Goal: Information Seeking & Learning: Learn about a topic

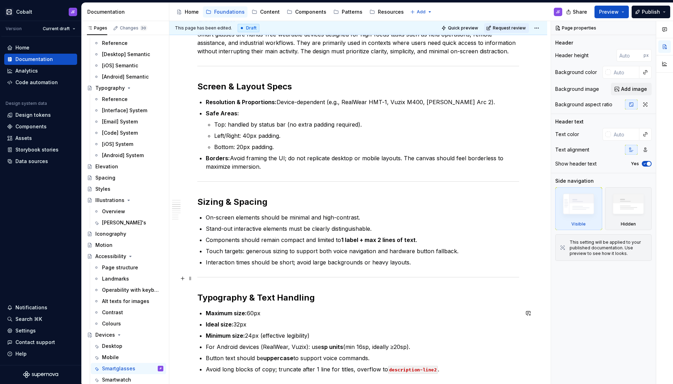
scroll to position [35, 0]
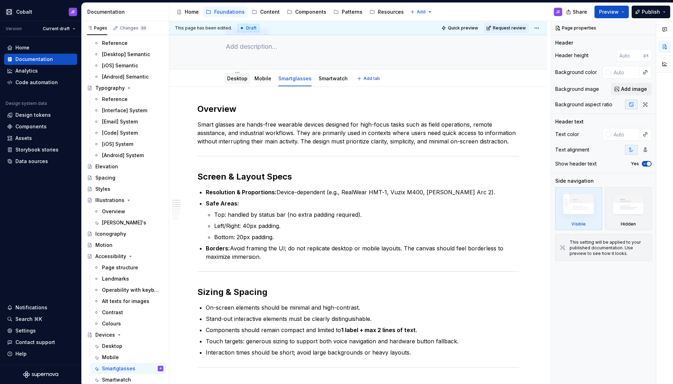
click at [237, 81] on link "Desktop" at bounding box center [237, 78] width 20 height 6
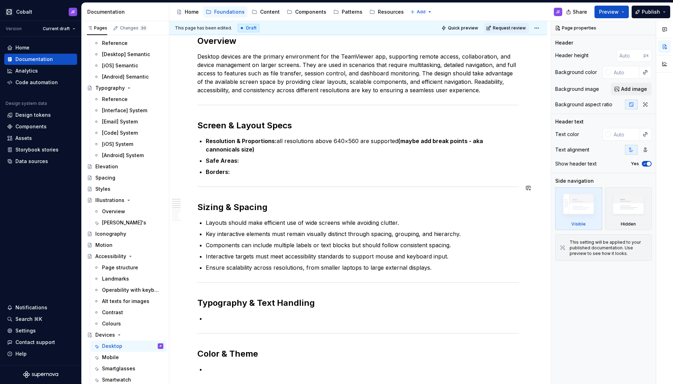
scroll to position [104, 0]
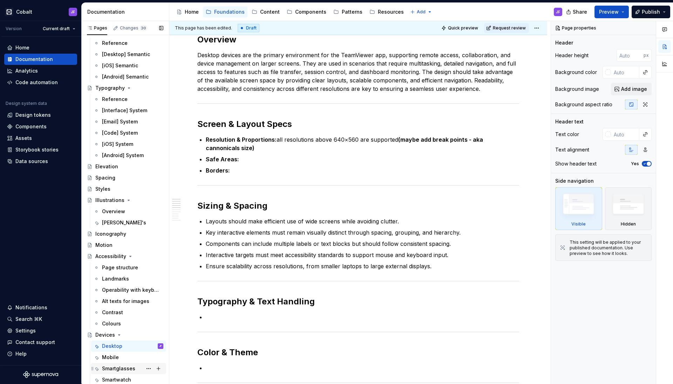
click at [124, 366] on div "Smartglasses" at bounding box center [118, 368] width 33 height 7
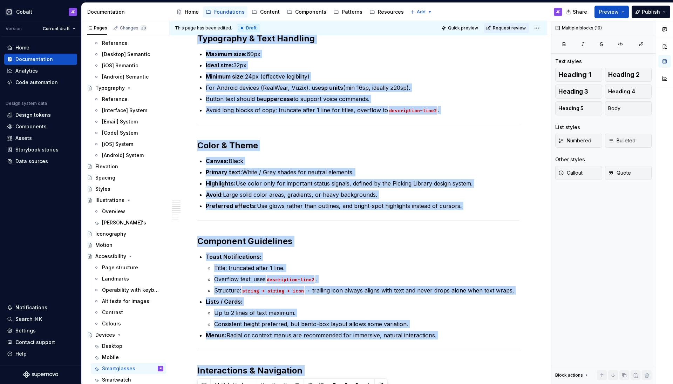
scroll to position [689, 0]
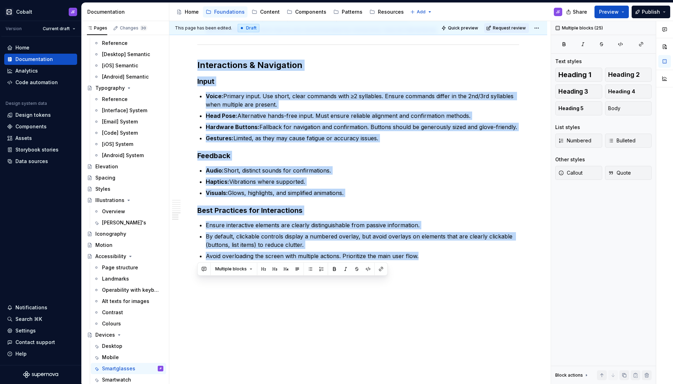
drag, startPoint x: 199, startPoint y: 142, endPoint x: 403, endPoint y: 389, distance: 320.4
click at [403, 384] on html "Cobalt JF Version Current draft Home Documentation Analytics Code automation De…" at bounding box center [336, 192] width 673 height 384
copy div "Overview Smart glasses are hands-free wearable devices designed for high-focus …"
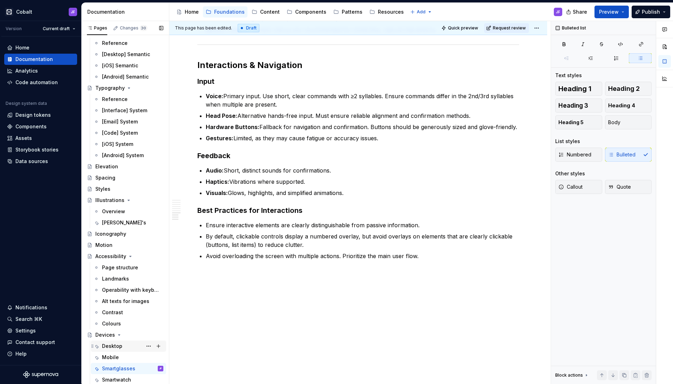
click at [111, 346] on div "Desktop" at bounding box center [112, 346] width 20 height 7
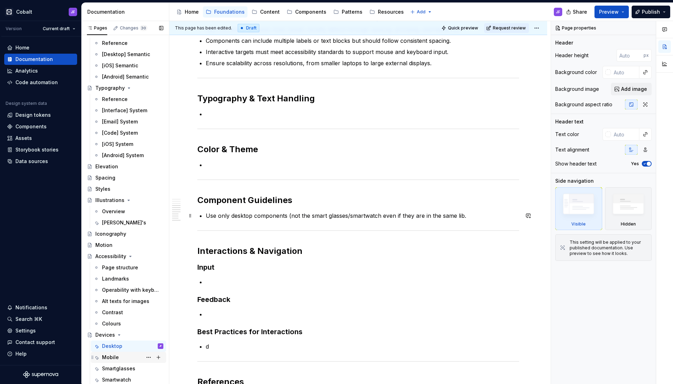
scroll to position [308, 0]
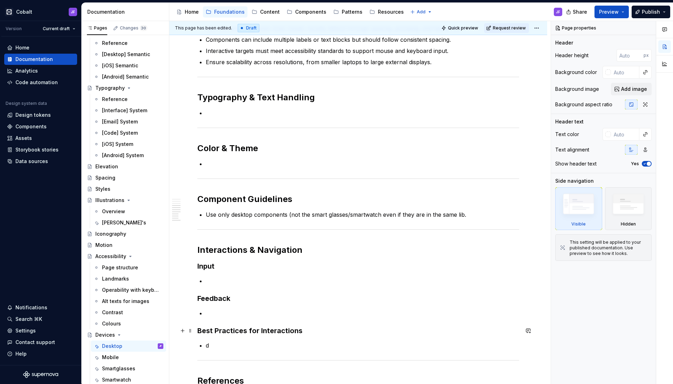
click at [234, 325] on div "Overview Desktop devices are the primary environment for the TeamViewer app, su…" at bounding box center [358, 121] width 322 height 582
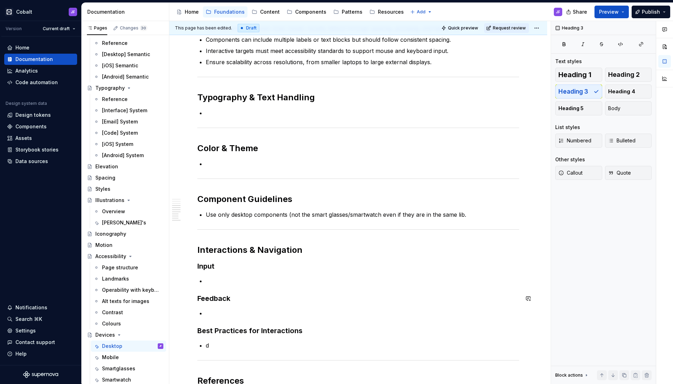
click at [250, 291] on div "Overview Desktop devices are the primary environment for the TeamViewer app, su…" at bounding box center [358, 121] width 322 height 582
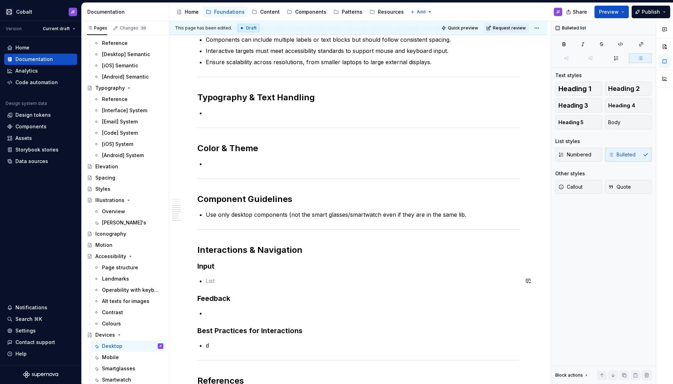
click at [253, 274] on div "Overview Desktop devices are the primary environment for the TeamViewer app, su…" at bounding box center [358, 121] width 322 height 582
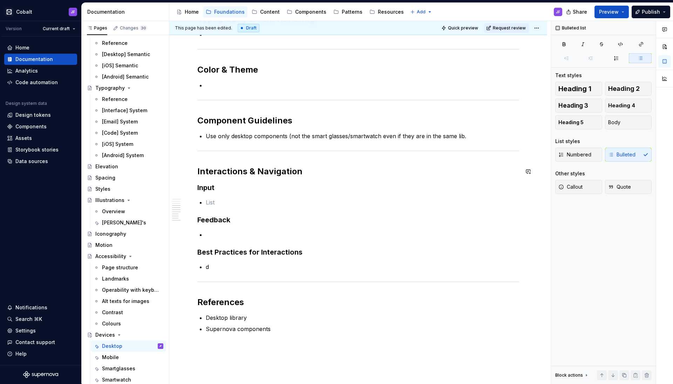
scroll to position [392, 0]
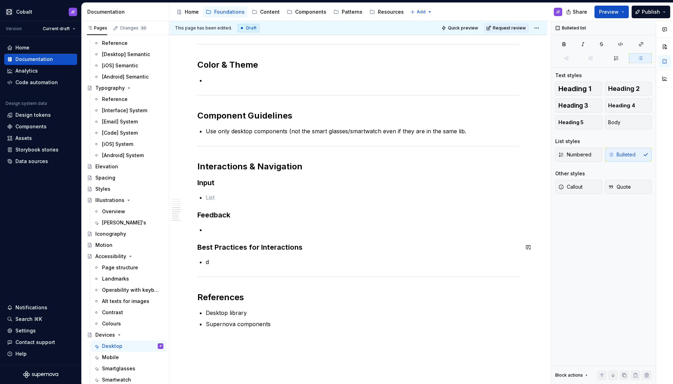
click at [241, 258] on p "d" at bounding box center [362, 262] width 313 height 8
type textarea "*"
click at [242, 201] on p at bounding box center [362, 197] width 313 height 8
click at [232, 221] on div "Overview Desktop devices are the primary environment for the TeamViewer app, su…" at bounding box center [358, 38] width 322 height 582
click at [232, 193] on div "Overview Desktop devices are the primary environment for the TeamViewer app, su…" at bounding box center [358, 38] width 322 height 582
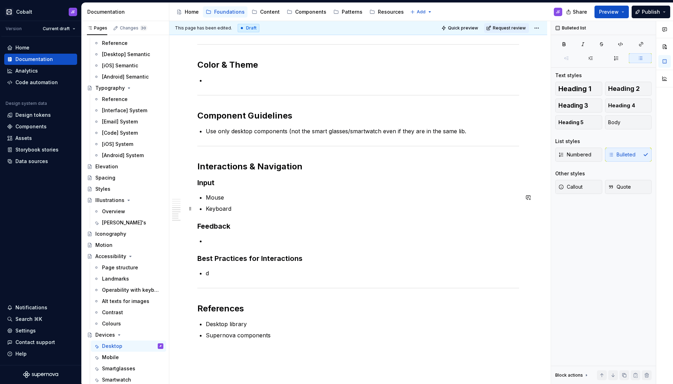
click at [249, 203] on ul "Mouse Keyboard" at bounding box center [362, 203] width 313 height 20
click at [249, 198] on p "Mouse" at bounding box center [362, 197] width 313 height 8
click at [310, 220] on div "Overview Desktop devices are the primary environment for the TeamViewer app, su…" at bounding box center [358, 43] width 322 height 593
click at [316, 210] on p "Keyboard" at bounding box center [362, 208] width 313 height 8
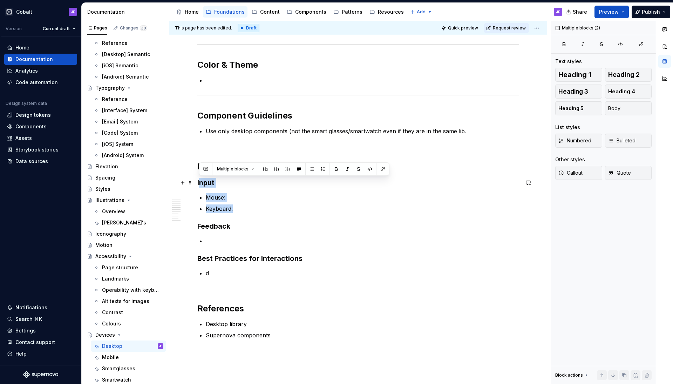
drag, startPoint x: 260, startPoint y: 206, endPoint x: 201, endPoint y: 183, distance: 63.9
click at [201, 183] on div "Overview Desktop devices are the primary environment for the TeamViewer app, su…" at bounding box center [358, 43] width 322 height 593
click at [245, 192] on div "Overview Desktop devices are the primary environment for the TeamViewer app, su…" at bounding box center [358, 43] width 322 height 593
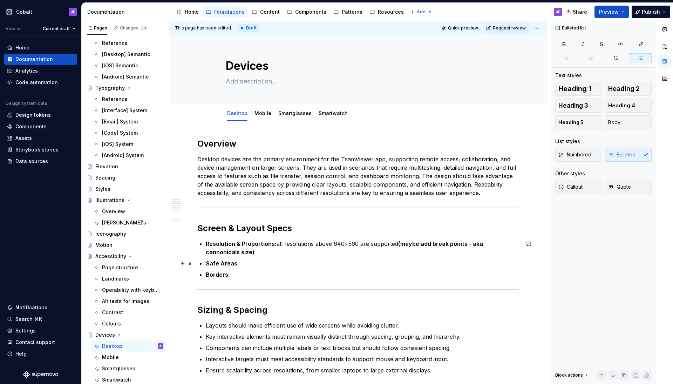
scroll to position [36, 0]
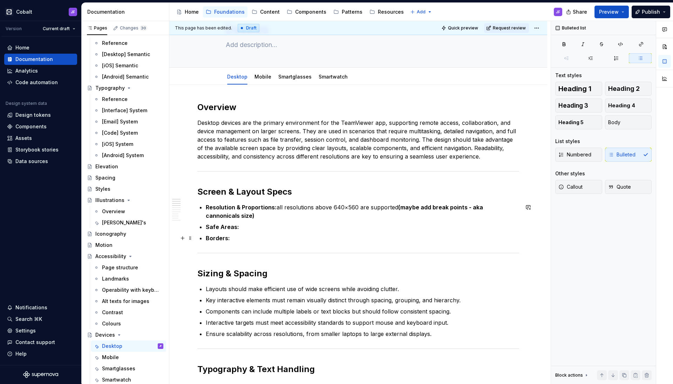
click at [277, 239] on p "Borders:" at bounding box center [362, 238] width 313 height 8
click at [280, 217] on p "Resolution & Proportions: all resolutions above 640×560 are supported (maybe ad…" at bounding box center [362, 211] width 313 height 17
drag, startPoint x: 280, startPoint y: 217, endPoint x: 397, endPoint y: 209, distance: 117.0
click at [397, 209] on p "Resolution & Proportions: all resolutions above 640×560 are supported (maybe ad…" at bounding box center [362, 211] width 313 height 17
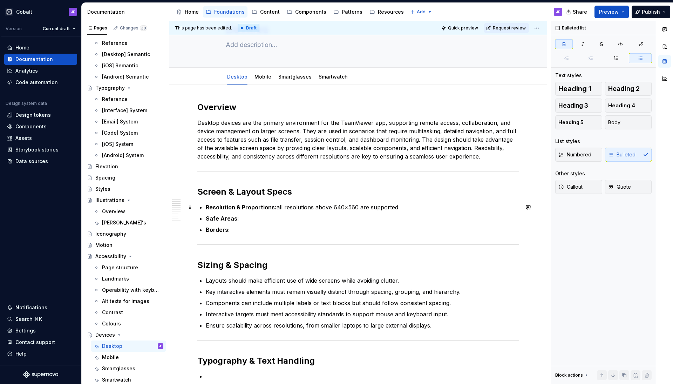
click at [414, 205] on p "Resolution & Proportions: all resolutions above 640×560 are supported" at bounding box center [362, 207] width 313 height 8
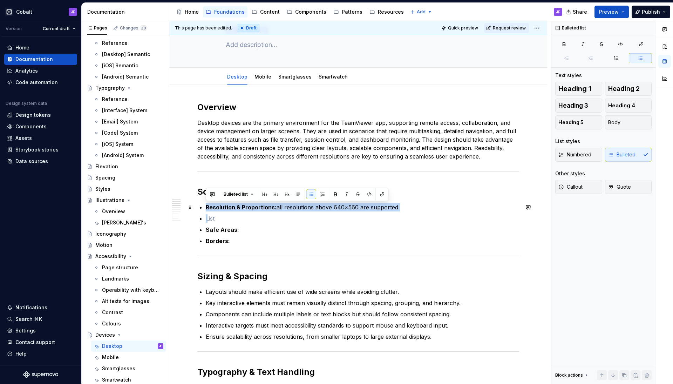
drag, startPoint x: 218, startPoint y: 216, endPoint x: 201, endPoint y: 205, distance: 20.7
click at [206, 205] on ul "Resolution & Proportions: all resolutions above 640×560 are supported Safe Area…" at bounding box center [362, 224] width 313 height 42
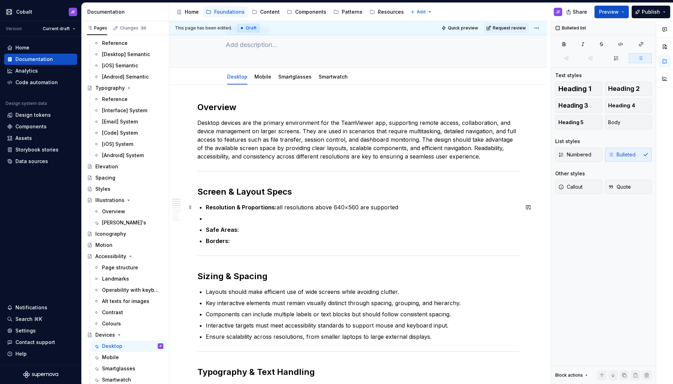
click at [409, 210] on p "Resolution & Proportions: all resolutions above 640×560 are supported" at bounding box center [362, 207] width 313 height 8
click at [380, 217] on p at bounding box center [362, 218] width 313 height 8
click at [569, 157] on span "Numbered" at bounding box center [574, 154] width 33 height 7
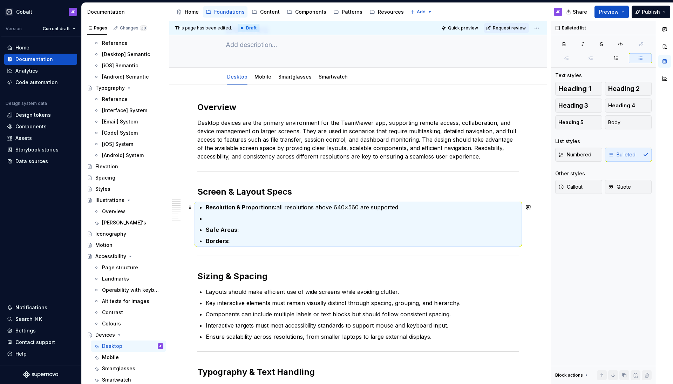
click at [389, 206] on p "Resolution & Proportions: all resolutions above 640×560 are supported" at bounding box center [362, 207] width 313 height 8
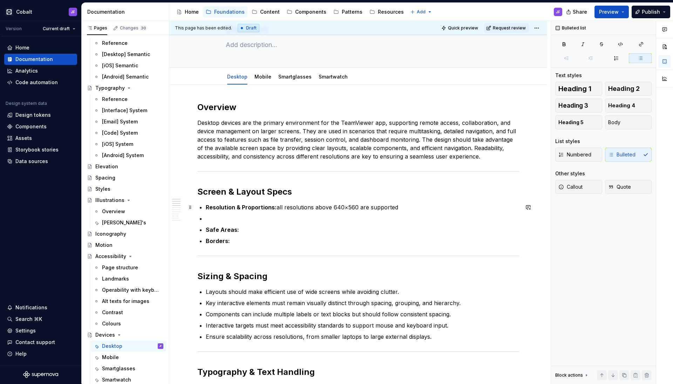
click at [396, 206] on p "Resolution & Proportions: all resolutions above 640×560 are supported" at bounding box center [362, 207] width 313 height 8
drag, startPoint x: 488, startPoint y: 206, endPoint x: 399, endPoint y: 208, distance: 88.7
click at [399, 208] on p "Resolution & Proportions: all resolutions above 640×560 are supported. Recomend…" at bounding box center [362, 207] width 313 height 8
click at [277, 215] on p at bounding box center [362, 218] width 313 height 8
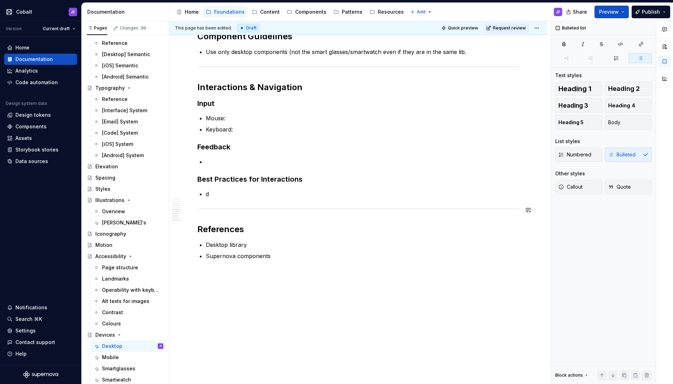
scroll to position [462, 0]
click at [241, 198] on p "d" at bounding box center [362, 194] width 313 height 8
click at [248, 193] on p at bounding box center [362, 194] width 313 height 8
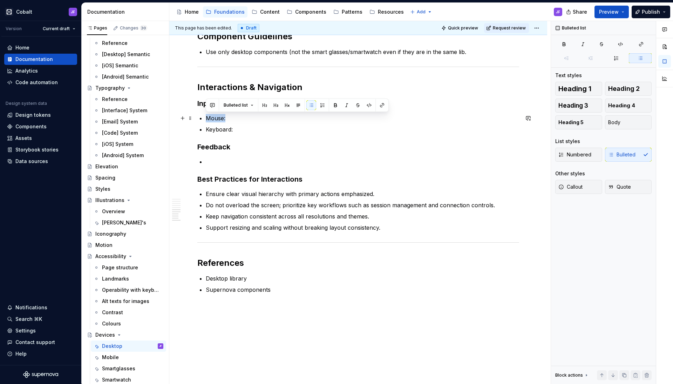
drag, startPoint x: 243, startPoint y: 121, endPoint x: 205, endPoint y: 118, distance: 37.2
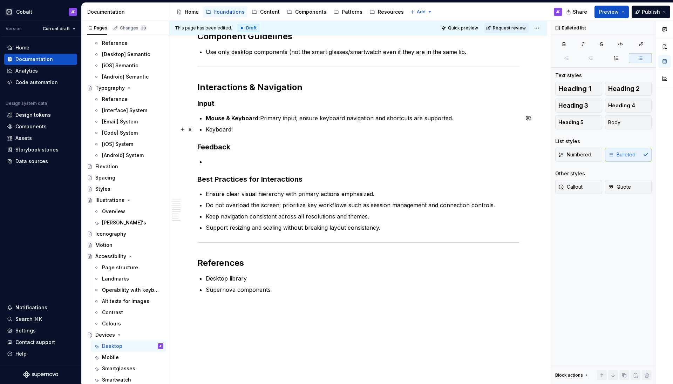
click at [255, 130] on p "Keyboard:" at bounding box center [362, 129] width 313 height 8
drag, startPoint x: 253, startPoint y: 129, endPoint x: 205, endPoint y: 128, distance: 48.0
click at [242, 130] on p "Keyboard:" at bounding box center [362, 129] width 313 height 8
drag, startPoint x: 248, startPoint y: 130, endPoint x: 203, endPoint y: 130, distance: 44.9
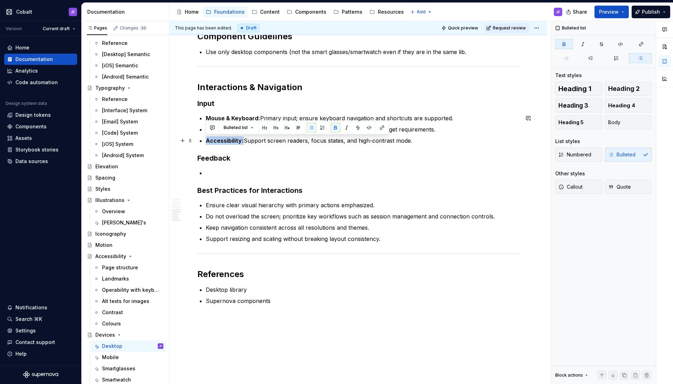
drag, startPoint x: 243, startPoint y: 141, endPoint x: 204, endPoint y: 140, distance: 39.3
click at [249, 144] on p "Accessibility: Support screen readers, focus states, and high-contrast mode." at bounding box center [362, 140] width 313 height 8
click at [244, 141] on p "Accessibility: Support screen readers, focus states, and high-contrast mode." at bounding box center [362, 140] width 313 height 8
click at [119, 368] on div "Smartglasses" at bounding box center [118, 368] width 33 height 7
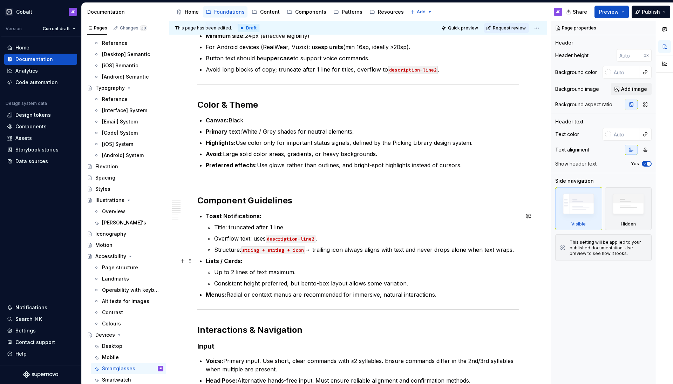
scroll to position [424, 0]
click at [119, 346] on div "Desktop" at bounding box center [112, 346] width 20 height 7
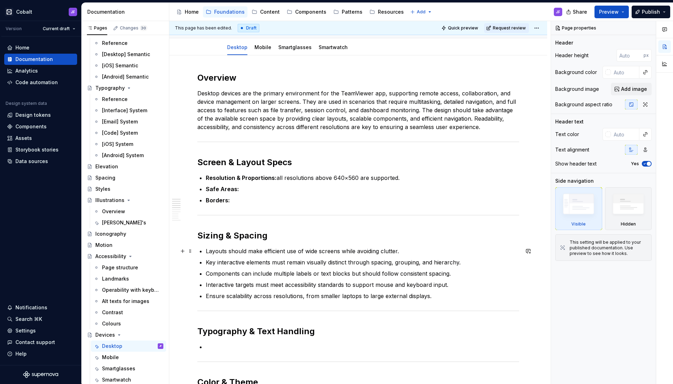
scroll to position [75, 0]
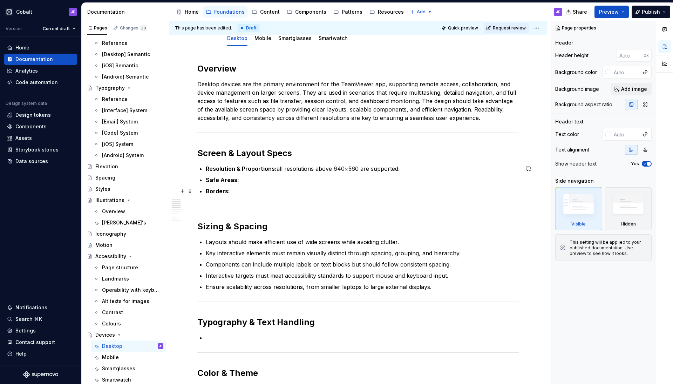
click at [243, 188] on p "Borders:" at bounding box center [362, 191] width 313 height 8
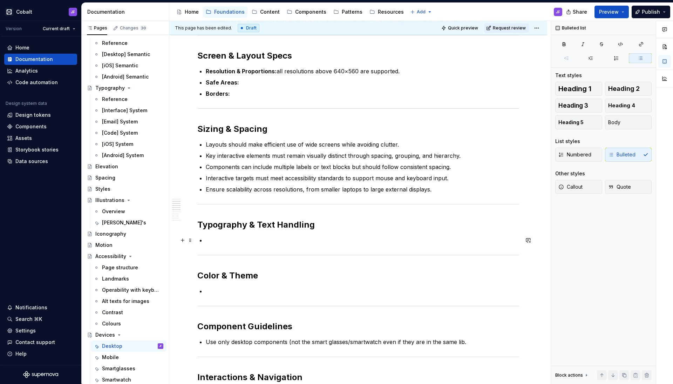
scroll to position [177, 0]
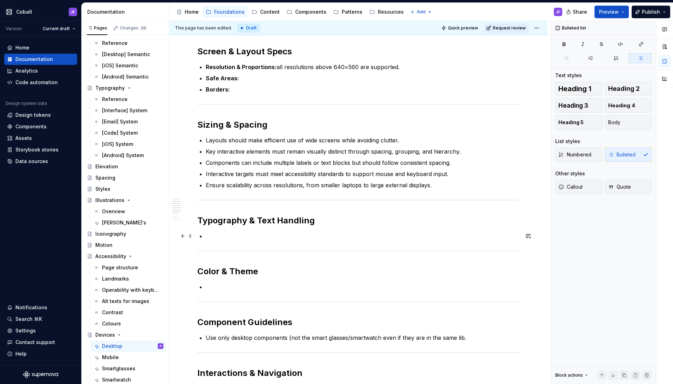
click at [218, 240] on p at bounding box center [362, 236] width 313 height 8
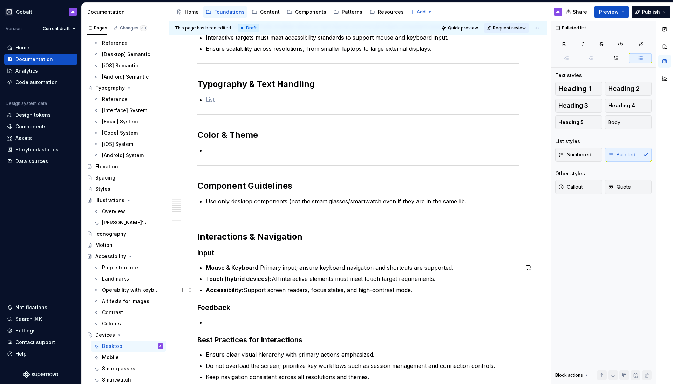
scroll to position [344, 0]
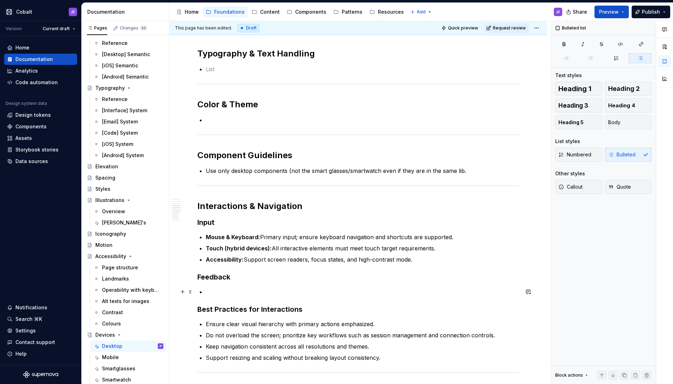
click at [229, 289] on p at bounding box center [362, 291] width 313 height 8
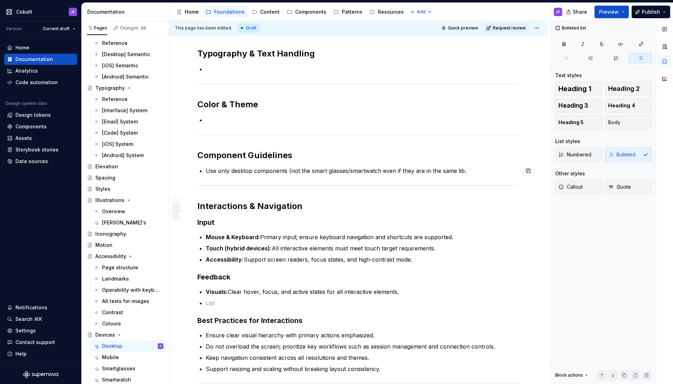
click at [276, 1] on div "Cobalt JF Version Current draft Home Documentation Analytics Code automation De…" at bounding box center [336, 192] width 673 height 384
click at [214, 306] on p at bounding box center [362, 303] width 313 height 8
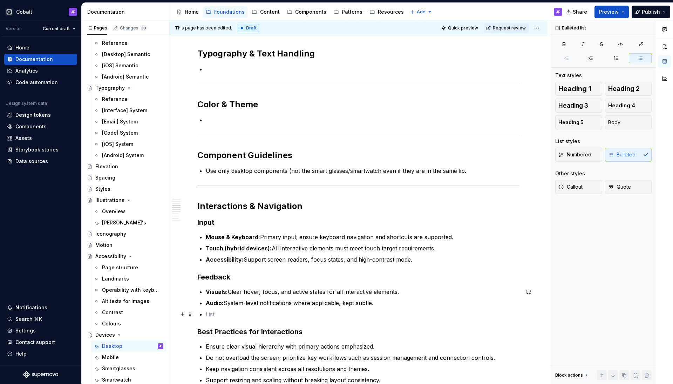
click at [246, 313] on p at bounding box center [362, 314] width 313 height 8
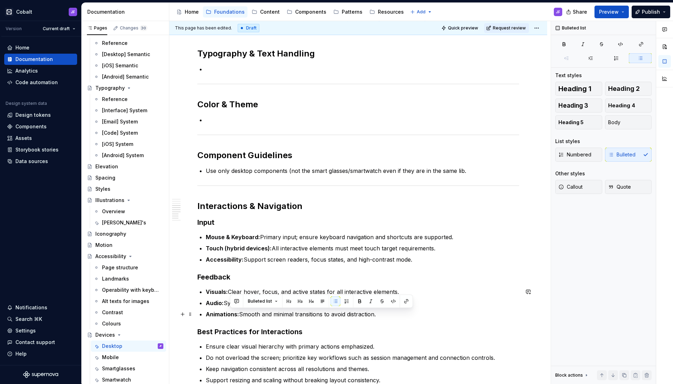
drag, startPoint x: 384, startPoint y: 312, endPoint x: 226, endPoint y: 313, distance: 157.4
click at [226, 313] on p "Animations: Smooth and minimal transitions to avoid distraction." at bounding box center [362, 314] width 313 height 8
click at [226, 313] on strong "Animations:" at bounding box center [222, 314] width 33 height 7
click at [385, 314] on p "Animations: Smooth and minimal transitions to avoid distraction." at bounding box center [362, 314] width 313 height 8
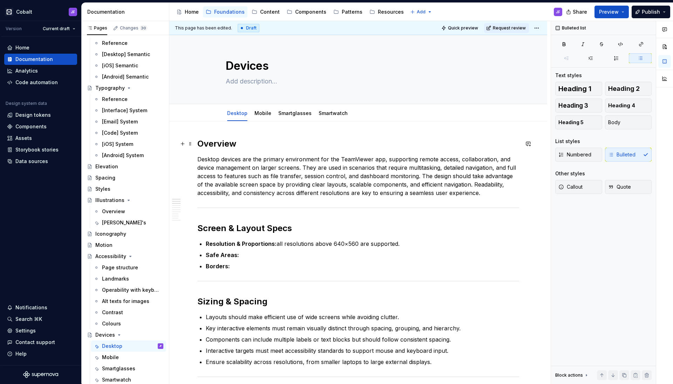
scroll to position [0, 0]
click at [293, 115] on link "Smartglasses" at bounding box center [294, 113] width 33 height 6
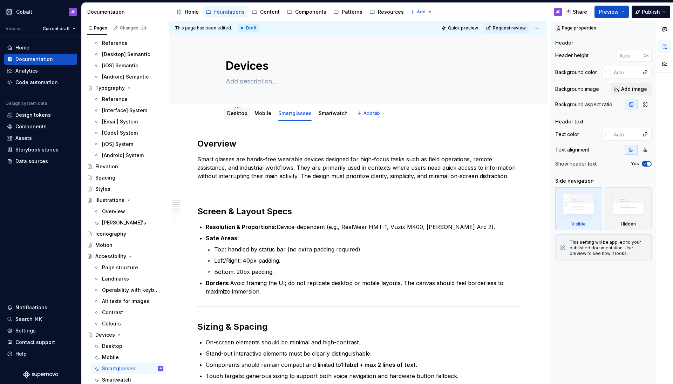
click at [238, 115] on link "Desktop" at bounding box center [237, 113] width 20 height 6
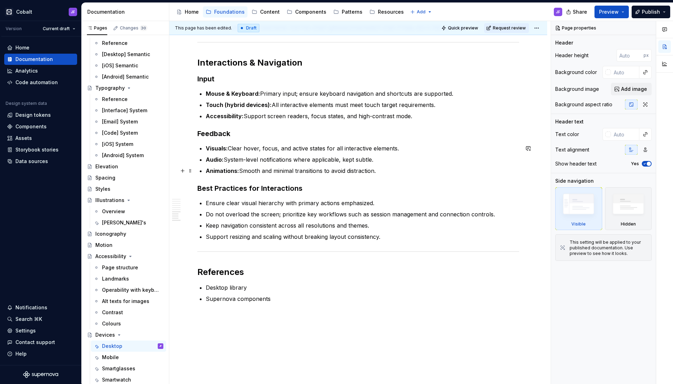
scroll to position [483, 0]
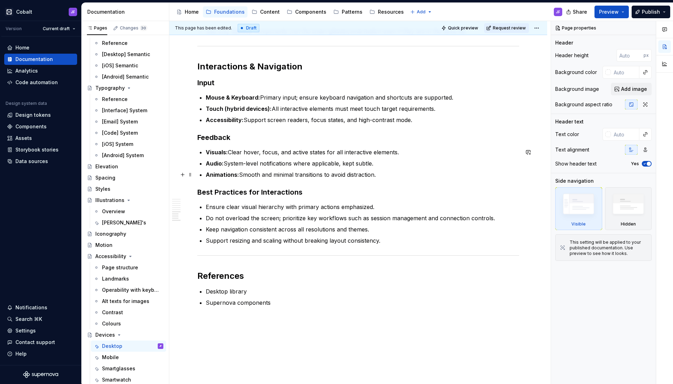
click at [385, 176] on p "Animations: Smooth and minimal transitions to avoid distraction." at bounding box center [362, 174] width 313 height 8
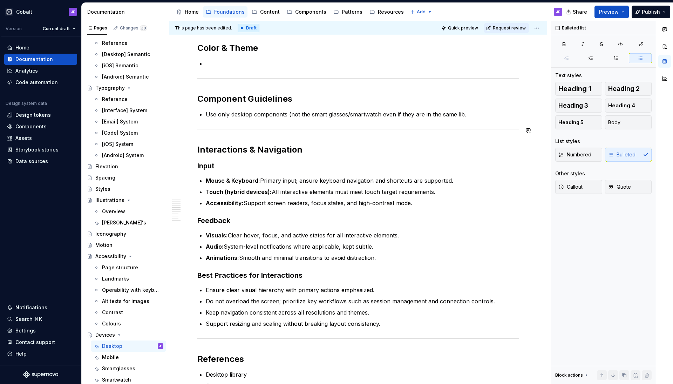
scroll to position [399, 0]
click at [212, 65] on p at bounding box center [362, 64] width 313 height 8
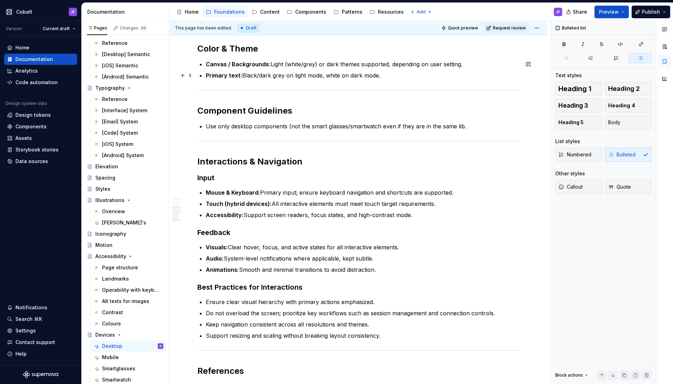
click at [415, 75] on p "Primary text: Black/dark grey on light mode, white on dark mode." at bounding box center [362, 75] width 313 height 8
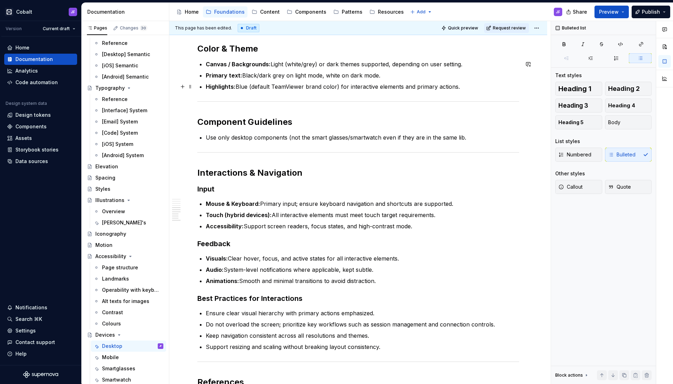
click at [466, 89] on p "Highlights: Blue (default TeamViewer brand color) for interactive elements and …" at bounding box center [362, 86] width 313 height 8
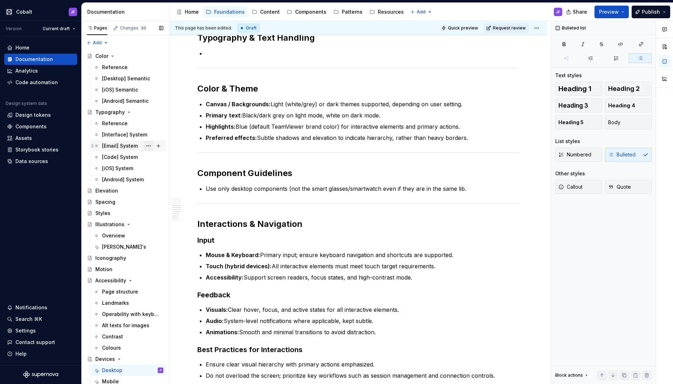
scroll to position [0, 0]
click at [343, 15] on div "Patterns" at bounding box center [352, 11] width 21 height 7
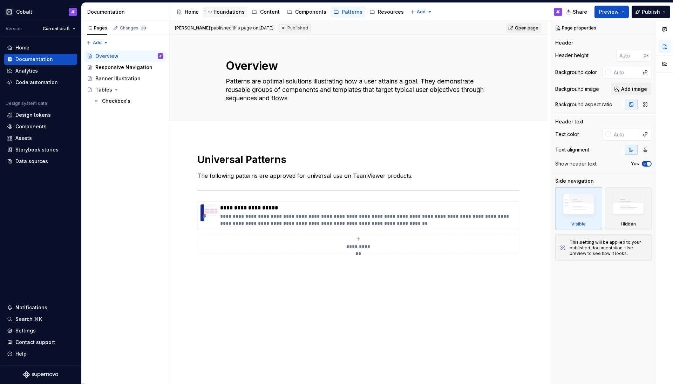
click at [236, 12] on div "Foundations" at bounding box center [229, 11] width 30 height 7
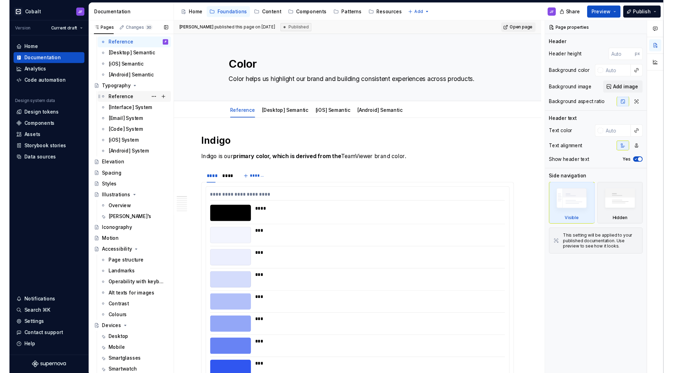
scroll to position [24, 0]
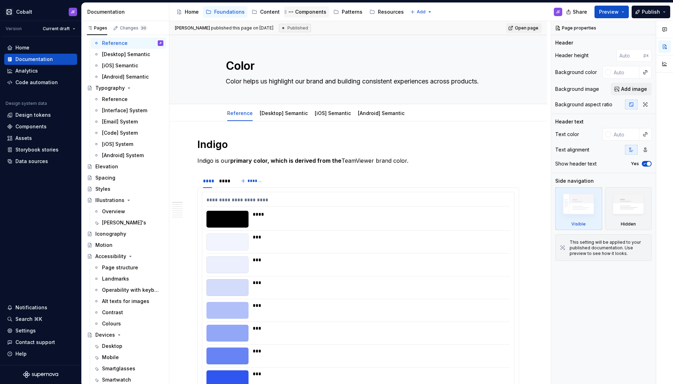
click at [296, 15] on div "Components" at bounding box center [310, 11] width 31 height 7
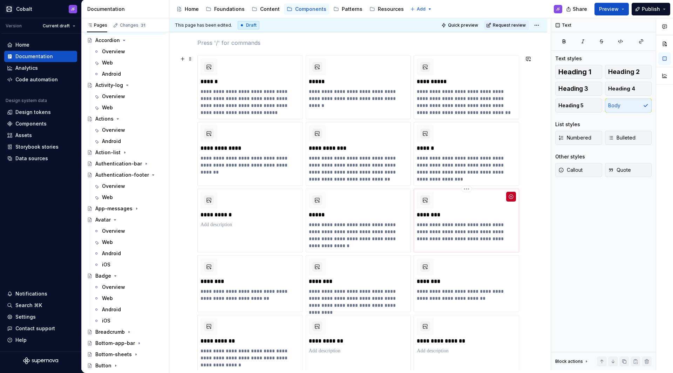
scroll to position [154, 0]
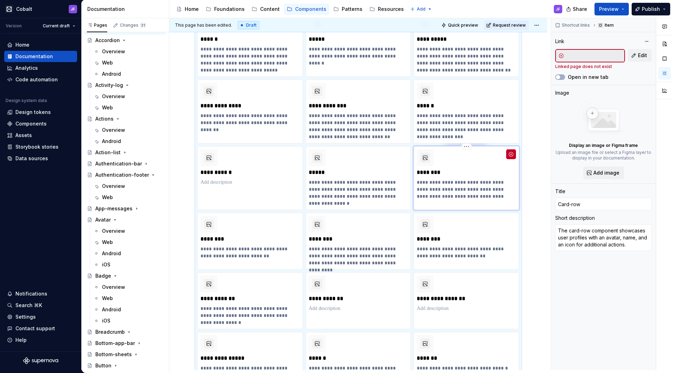
click at [495, 169] on div "**********" at bounding box center [466, 174] width 99 height 50
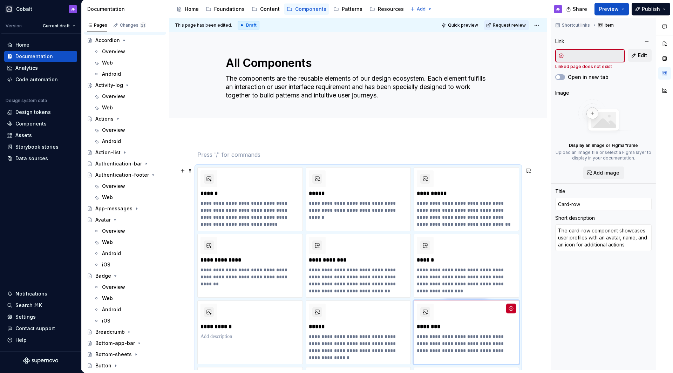
scroll to position [0, 0]
click at [621, 12] on button "Preview" at bounding box center [612, 9] width 34 height 13
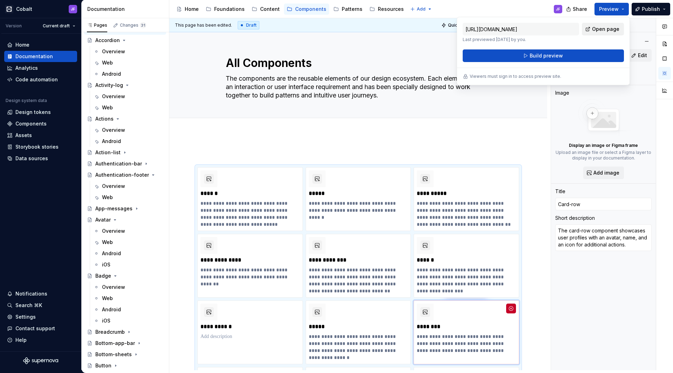
click at [598, 31] on span "Open page" at bounding box center [605, 29] width 27 height 7
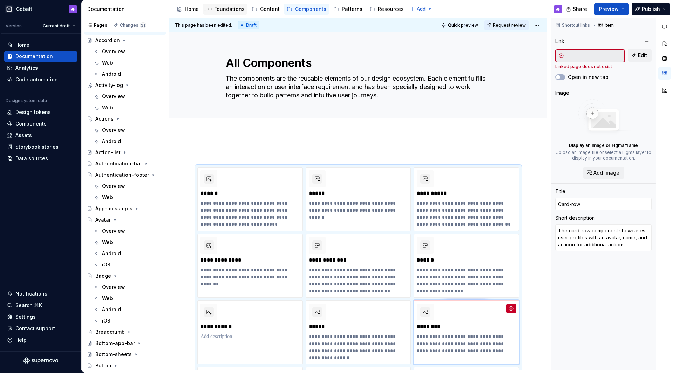
click at [232, 11] on div "Foundations" at bounding box center [229, 9] width 30 height 7
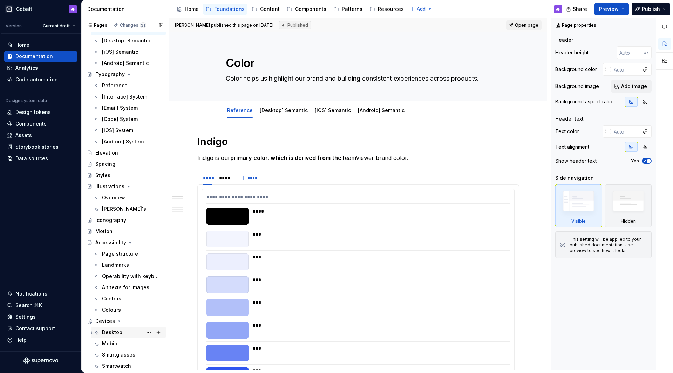
scroll to position [35, 0]
click at [113, 332] on div "Desktop" at bounding box center [112, 332] width 20 height 7
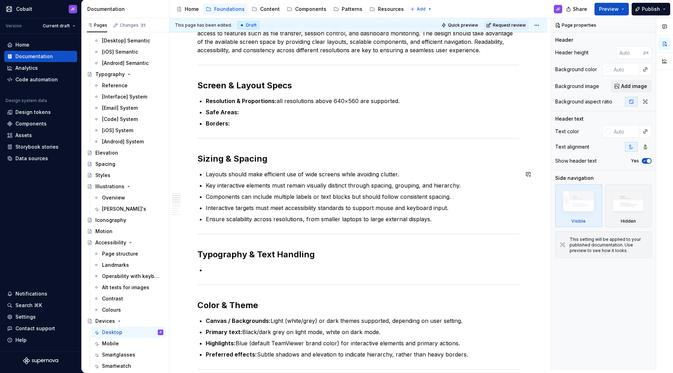
scroll to position [143, 0]
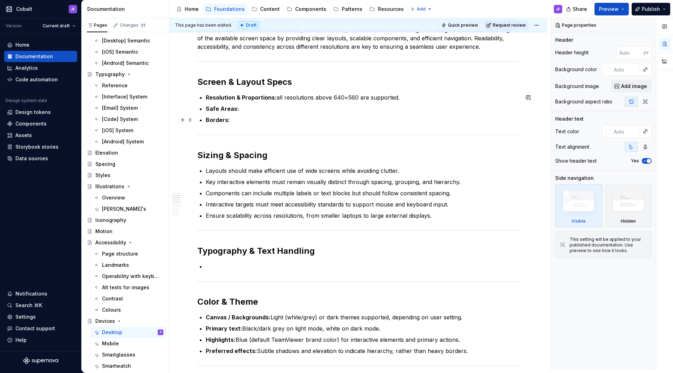
type textarea "*"
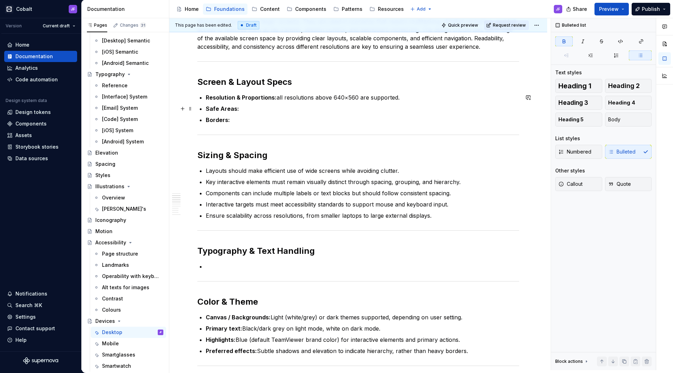
click at [272, 111] on p "Safe Areas:" at bounding box center [362, 108] width 313 height 8
click at [399, 95] on p "Resolution & Proportions: all resolutions above 640×560 are supported." at bounding box center [362, 97] width 313 height 8
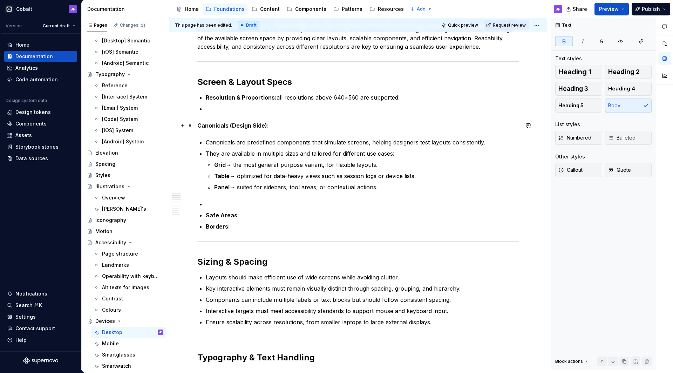
click at [266, 122] on p "Canonicals (Design Side):" at bounding box center [358, 125] width 322 height 8
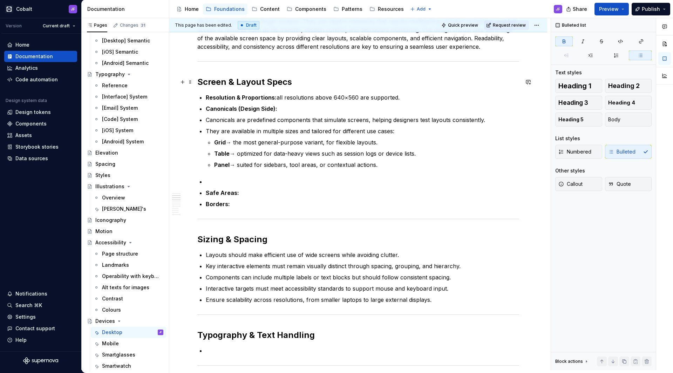
click at [249, 86] on h2 "Screen & Layout Specs" at bounding box center [358, 81] width 322 height 11
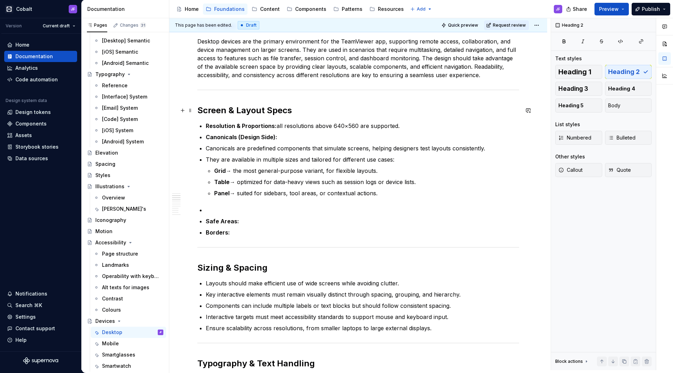
scroll to position [112, 0]
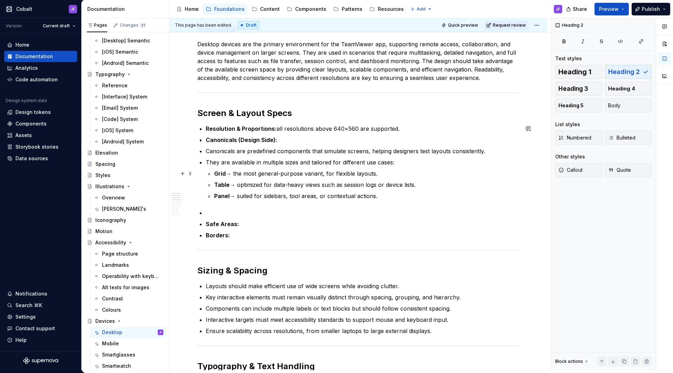
click at [215, 173] on strong "Grid" at bounding box center [220, 173] width 12 height 7
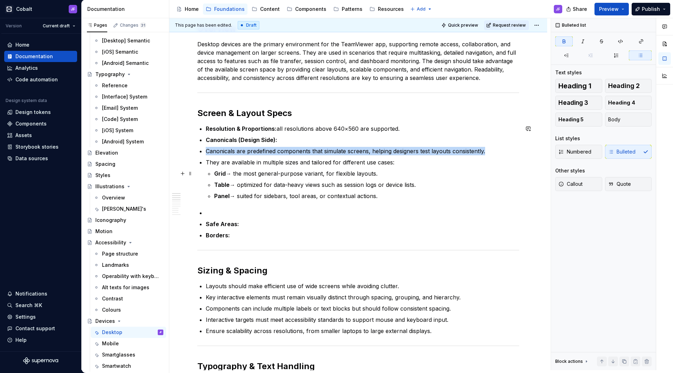
click at [219, 173] on strong "Grid" at bounding box center [220, 173] width 12 height 7
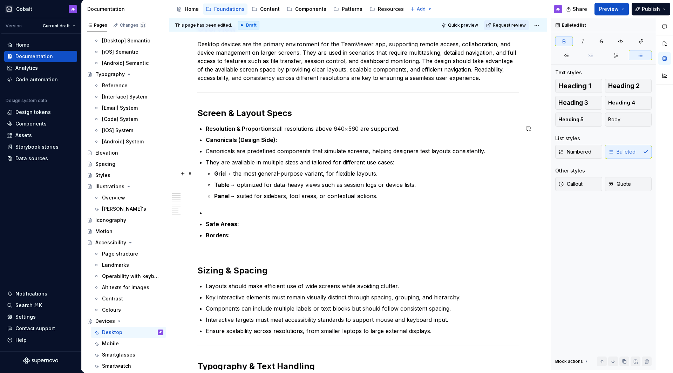
click at [216, 173] on strong "Grid" at bounding box center [220, 173] width 12 height 7
click at [348, 167] on li "They are available in multiple sizes and tailored for different use cases: Grid…" at bounding box center [362, 179] width 313 height 42
click at [380, 168] on li "They are available in multiple sizes and tailored for different use cases: Grid…" at bounding box center [362, 179] width 313 height 42
click at [381, 172] on p "Grid → the most general-purpose variant, for flexible layouts." at bounding box center [366, 173] width 305 height 8
click at [386, 192] on p "Panel → suited for sidebars, tool areas, or contextual actions." at bounding box center [366, 196] width 305 height 8
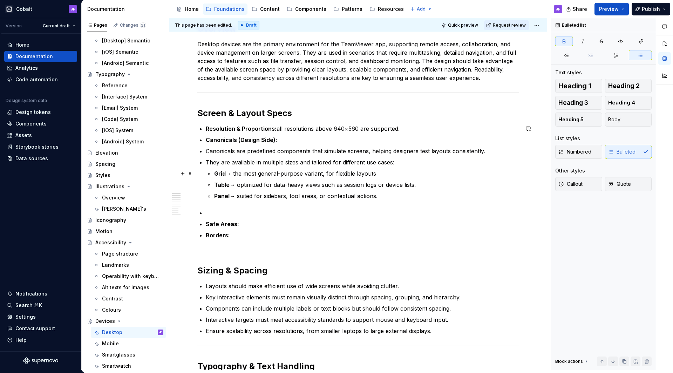
click at [213, 172] on li "They are available in multiple sizes and tailored for different use cases: Grid…" at bounding box center [362, 179] width 313 height 42
click at [573, 151] on span "Numbered" at bounding box center [574, 151] width 33 height 7
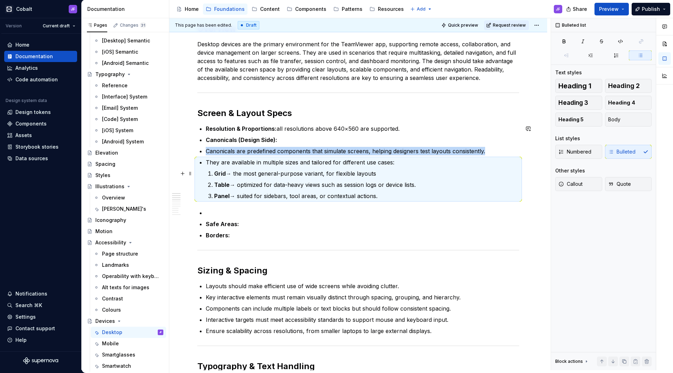
click at [280, 158] on p "They are available in multiple sizes and tailored for different use cases:" at bounding box center [362, 162] width 313 height 8
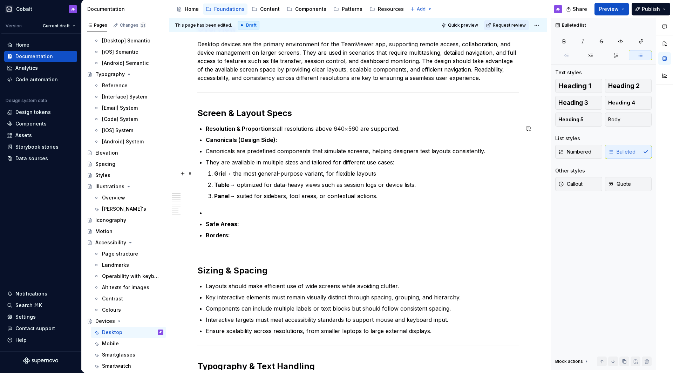
click at [239, 177] on p "Grid → the most general-purpose variant, for flexible layouts" at bounding box center [366, 173] width 305 height 8
click at [240, 172] on p "Grid → the most general-purpose variant, for flexible layouts" at bounding box center [366, 173] width 305 height 8
click at [238, 186] on p "Table → optimized for data-heavy views such as session logs or device lists." at bounding box center [366, 185] width 305 height 8
click at [239, 199] on p "Panel → suited for sidebars, tool areas, or contextual actions." at bounding box center [366, 196] width 305 height 8
click at [238, 196] on p "Panel → suited for sidebars, tool areas, or contextual actions." at bounding box center [366, 196] width 305 height 8
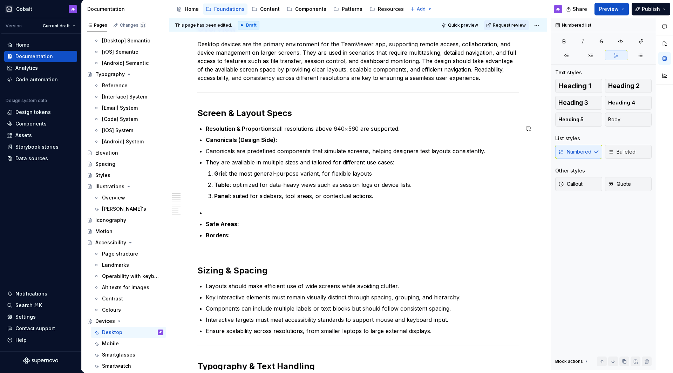
click at [235, 211] on p at bounding box center [362, 213] width 313 height 8
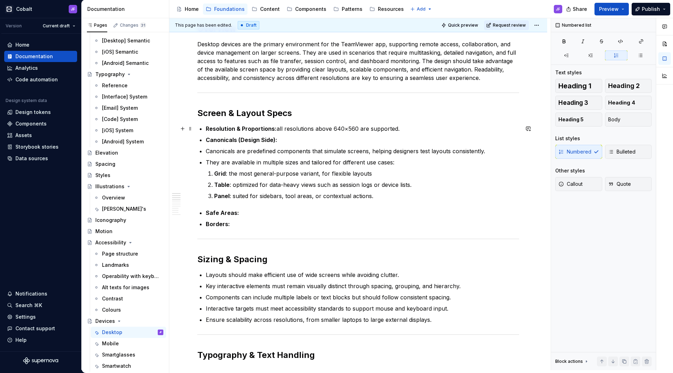
click at [399, 130] on p "Resolution & Proportions: all resolutions above 640×560 are supported." at bounding box center [362, 128] width 313 height 8
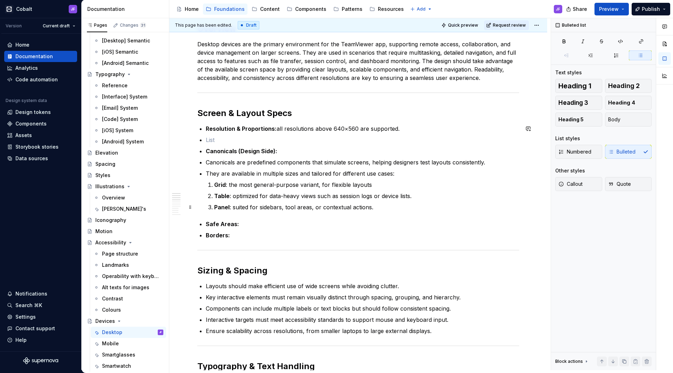
click at [214, 210] on p "Panel : suited for sidebars, tool areas, or contextual actions." at bounding box center [366, 207] width 305 height 8
click at [236, 142] on p at bounding box center [362, 140] width 313 height 8
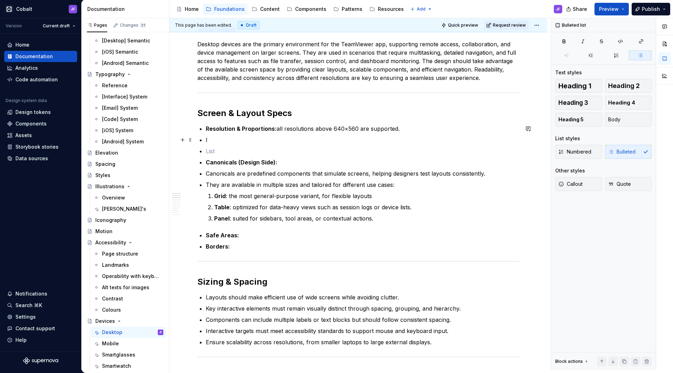
click at [232, 141] on p "l" at bounding box center [362, 140] width 313 height 8
click at [224, 157] on ul "Resolution & Proportions: all resolutions above 640×560 are supported. l Canoni…" at bounding box center [362, 173] width 313 height 98
click at [225, 151] on p at bounding box center [362, 151] width 313 height 8
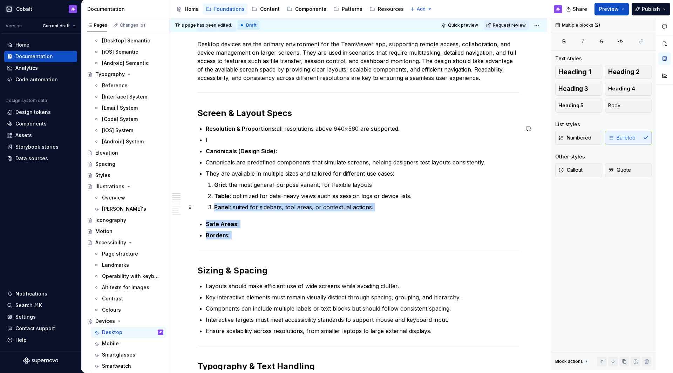
drag, startPoint x: 237, startPoint y: 235, endPoint x: 205, endPoint y: 207, distance: 42.2
copy div "Panel : suited for sidebars, tool areas, or contextual actions. Safe Areas: Bor…"
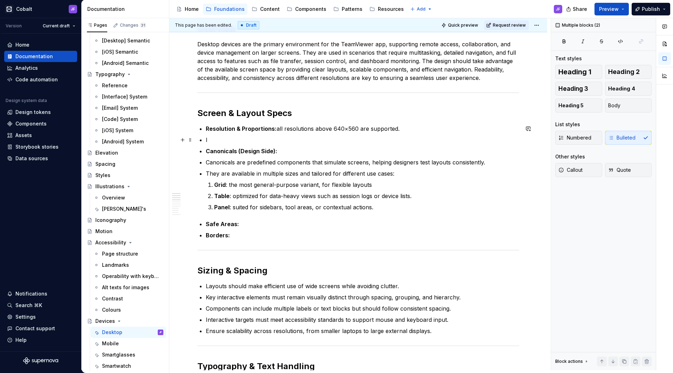
click at [228, 136] on p "l" at bounding box center [362, 140] width 313 height 8
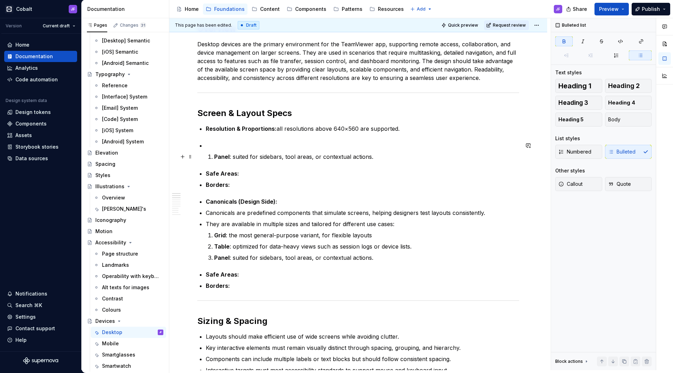
click at [216, 156] on strong "Panel" at bounding box center [221, 156] width 15 height 7
click at [216, 147] on p at bounding box center [362, 145] width 313 height 8
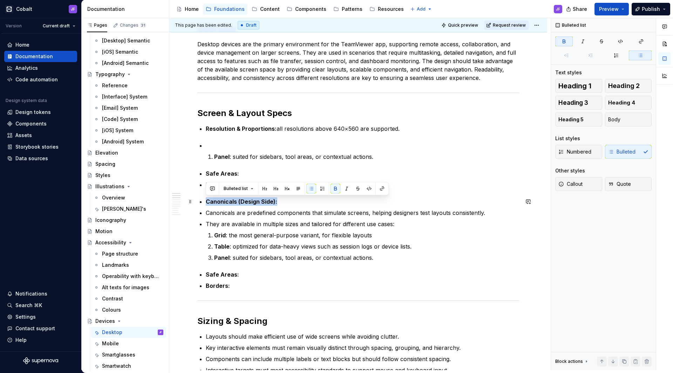
drag, startPoint x: 206, startPoint y: 200, endPoint x: 284, endPoint y: 198, distance: 77.1
click at [285, 198] on p "Canonicals (Design Side):" at bounding box center [362, 201] width 313 height 8
drag, startPoint x: 207, startPoint y: 200, endPoint x: 284, endPoint y: 199, distance: 76.4
click at [284, 200] on p "Canonicals (Design Side):" at bounding box center [362, 201] width 313 height 8
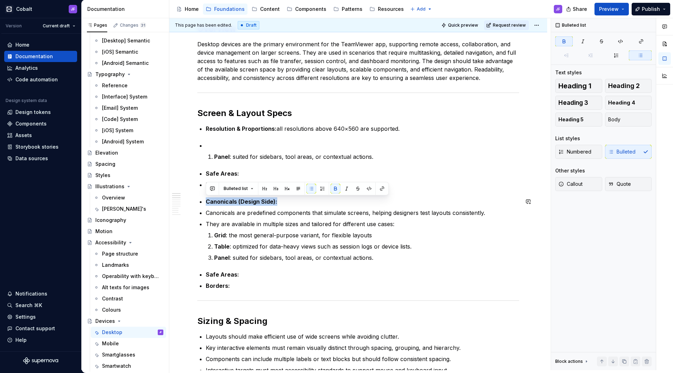
copy strong "Canonicals (Design Side):"
click at [248, 143] on p at bounding box center [362, 145] width 313 height 8
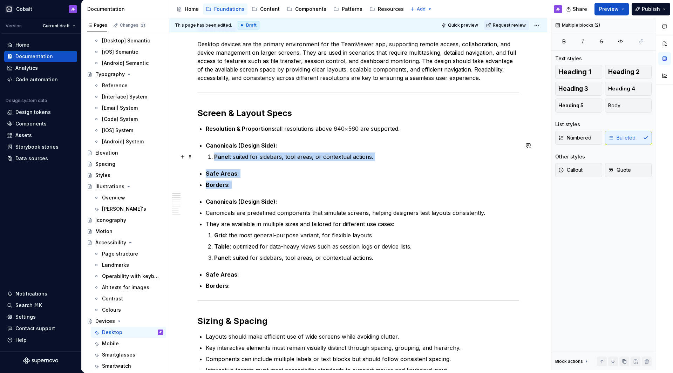
drag, startPoint x: 239, startPoint y: 188, endPoint x: 209, endPoint y: 155, distance: 43.9
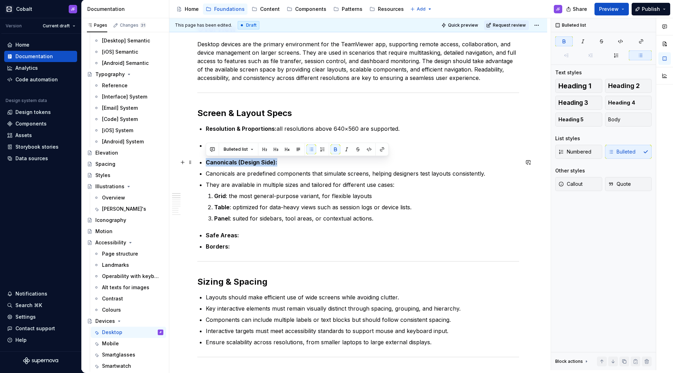
drag, startPoint x: 287, startPoint y: 164, endPoint x: 201, endPoint y: 162, distance: 86.6
click at [206, 162] on p "Canonicals (Design Side):" at bounding box center [362, 162] width 313 height 8
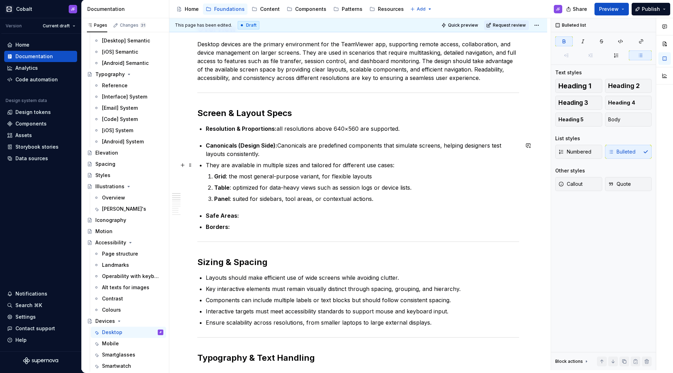
click at [206, 165] on p "They are available in multiple sizes and tailored for different use cases:" at bounding box center [362, 165] width 313 height 8
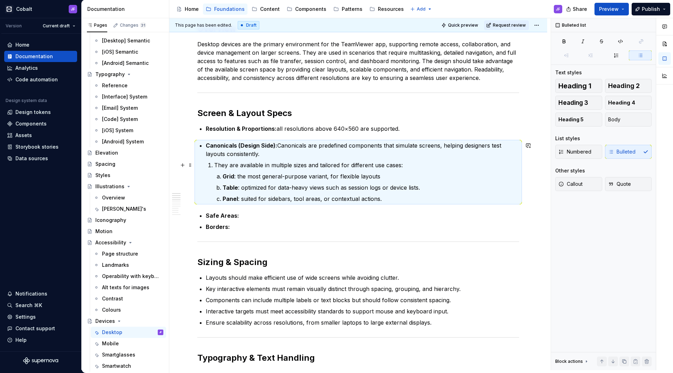
click at [234, 163] on p "They are available in multiple sizes and tailored for different use cases:" at bounding box center [366, 165] width 305 height 8
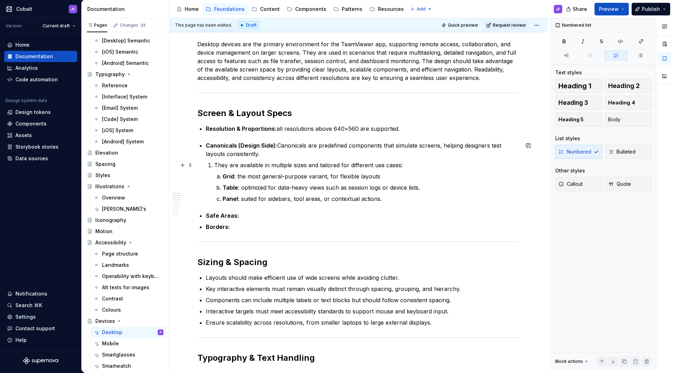
click at [216, 167] on p "They are available in multiple sizes and tailored for different use cases:" at bounding box center [366, 165] width 305 height 8
click at [214, 165] on li "Canonicals (Design Side): Canonicals are predefined components that simulate sc…" at bounding box center [362, 172] width 313 height 62
click at [402, 128] on p "Resolution & Proportions: all resolutions above 640×560 are supported." at bounding box center [362, 128] width 313 height 8
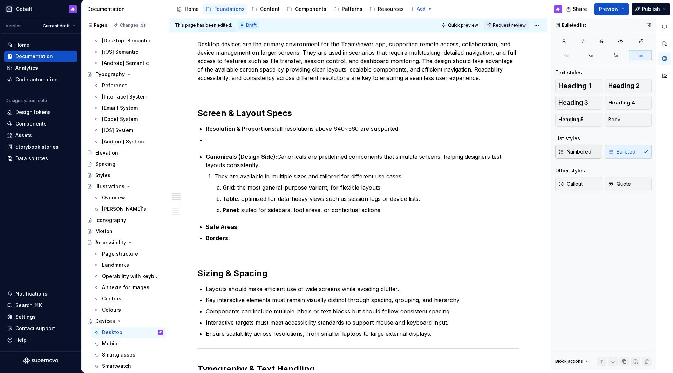
click at [571, 154] on span "Numbered" at bounding box center [574, 151] width 33 height 7
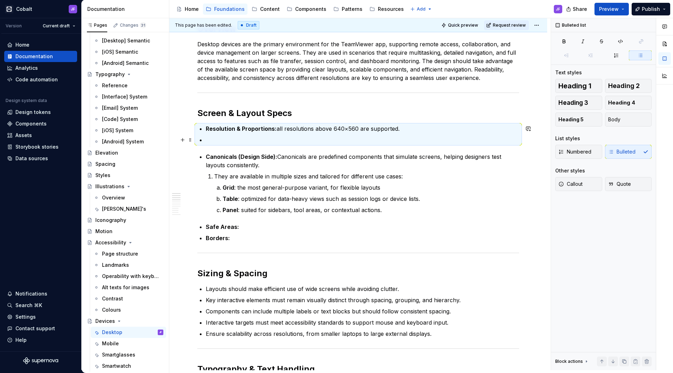
click at [252, 137] on p at bounding box center [362, 140] width 313 height 8
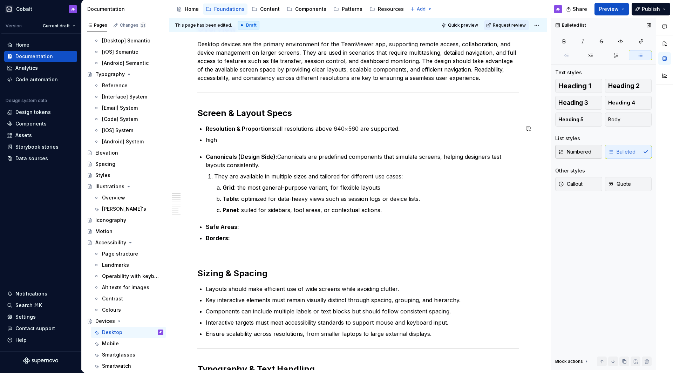
drag, startPoint x: 252, startPoint y: 137, endPoint x: 578, endPoint y: 154, distance: 326.8
click at [578, 154] on span "Numbered" at bounding box center [574, 151] width 33 height 7
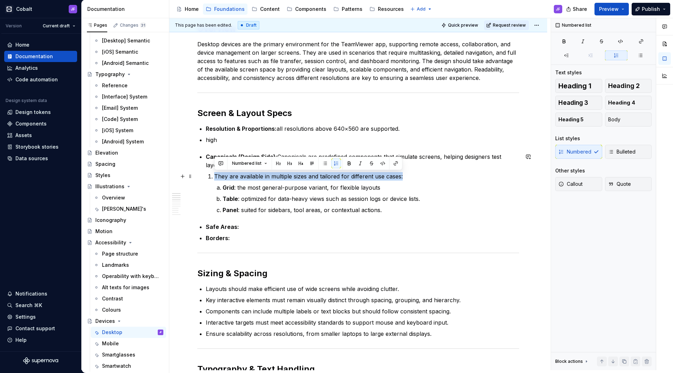
drag, startPoint x: 411, startPoint y: 176, endPoint x: 205, endPoint y: 173, distance: 205.4
copy p "They are available in multiple sizes and tailored for different use cases:"
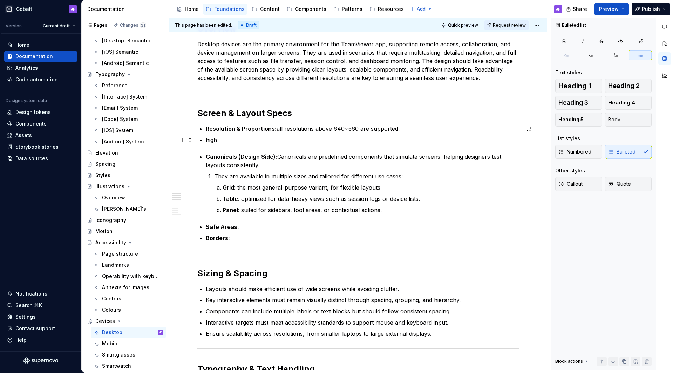
click at [218, 139] on p "high" at bounding box center [362, 140] width 313 height 8
click at [212, 139] on p at bounding box center [362, 140] width 313 height 8
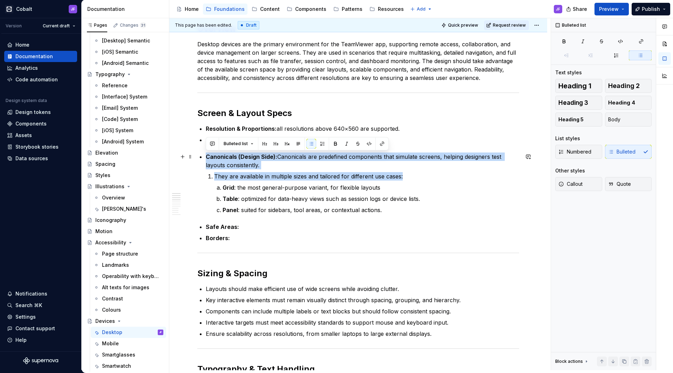
drag, startPoint x: 416, startPoint y: 179, endPoint x: 201, endPoint y: 157, distance: 216.3
click at [206, 157] on li "Canonicals (Design Side): Canonicals are predefined components that simulate sc…" at bounding box center [362, 183] width 313 height 62
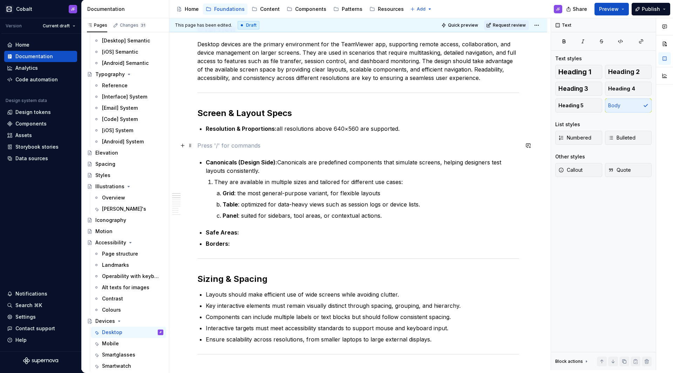
click at [229, 148] on p at bounding box center [358, 145] width 322 height 8
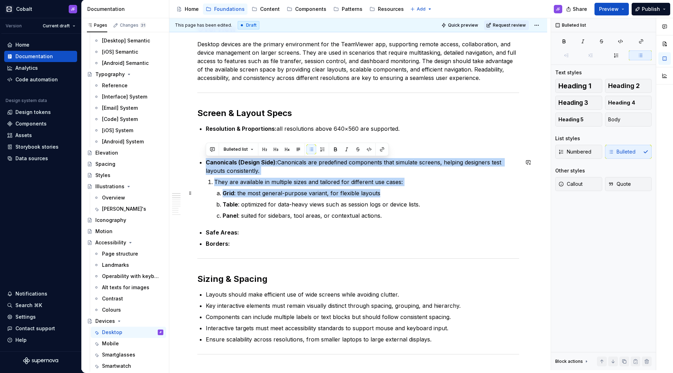
drag, startPoint x: 208, startPoint y: 160, endPoint x: 393, endPoint y: 191, distance: 188.3
click at [393, 191] on li "Canonicals (Design Side): Canonicals are predefined components that simulate sc…" at bounding box center [362, 189] width 313 height 62
copy li "Canonicals (Design Side): Canonicals are predefined components that simulate sc…"
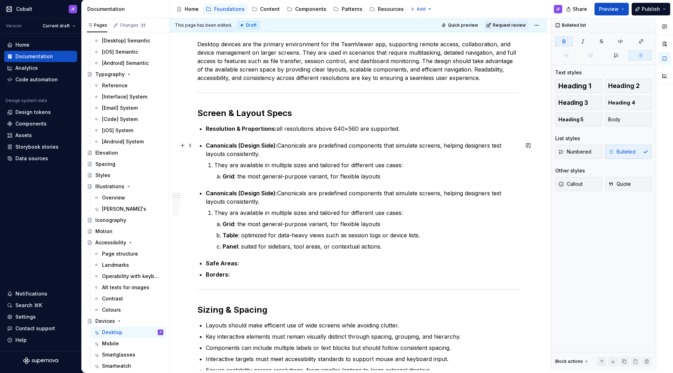
click at [206, 146] on strong "Canonicals (Design Side):" at bounding box center [242, 145] width 72 height 7
drag, startPoint x: 207, startPoint y: 130, endPoint x: 405, endPoint y: 131, distance: 197.4
click at [405, 131] on p "Resolution & Proportions: all resolutions above 640×560 are supported." at bounding box center [362, 128] width 313 height 8
copy p "Resolution & Proportions: all resolutions above 640×560 are supported."
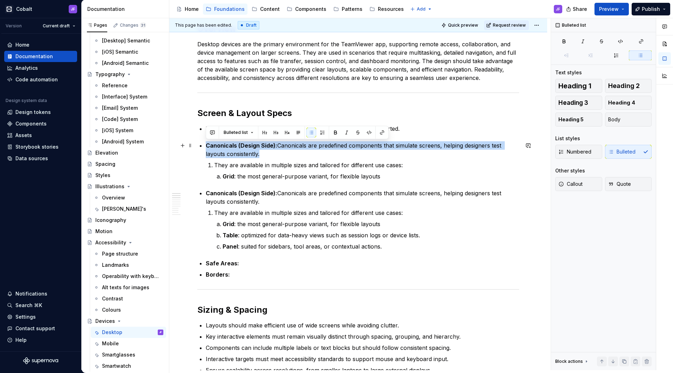
drag, startPoint x: 265, startPoint y: 154, endPoint x: 207, endPoint y: 144, distance: 58.7
click at [207, 144] on p "Canonicals (Design Side): Canonicals are predefined components that simulate sc…" at bounding box center [362, 149] width 313 height 17
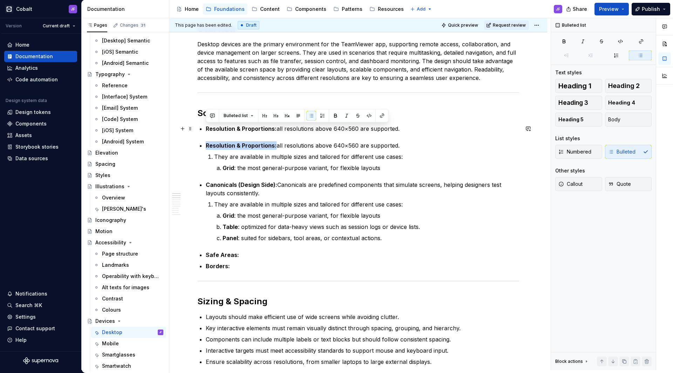
drag, startPoint x: 399, startPoint y: 129, endPoint x: 204, endPoint y: 127, distance: 194.9
click at [206, 128] on p "Resolution & Proportions: all resolutions above 640×560 are supported." at bounding box center [362, 128] width 313 height 8
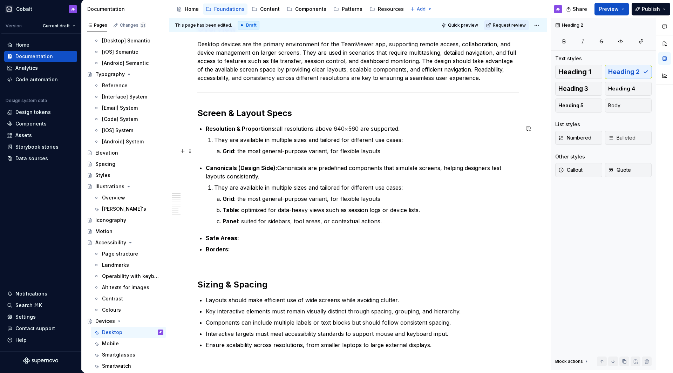
click at [222, 151] on li "They are available in multiple sizes and tailored for different use cases: Grid…" at bounding box center [366, 146] width 305 height 20
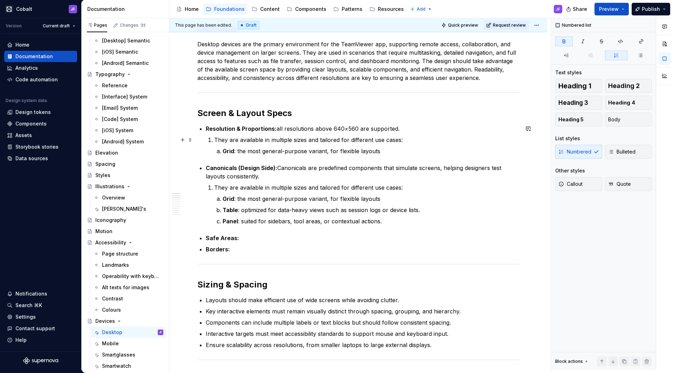
click at [416, 139] on p "They are available in multiple sizes and tailored for different use cases:" at bounding box center [366, 140] width 305 height 8
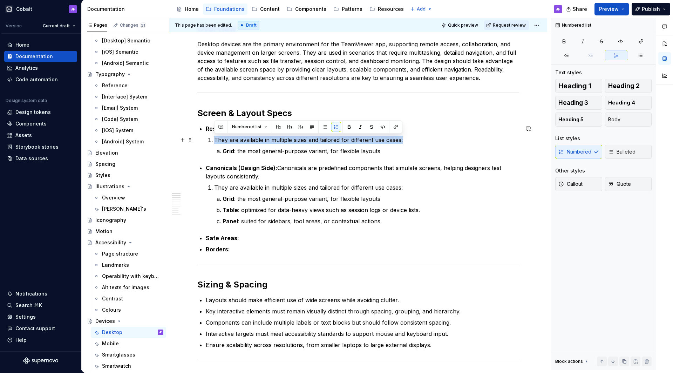
drag, startPoint x: 412, startPoint y: 137, endPoint x: 215, endPoint y: 138, distance: 197.4
click at [215, 138] on p "They are available in multiple sizes and tailored for different use cases:" at bounding box center [366, 140] width 305 height 8
click at [213, 184] on li "Canonicals (Design Side): Canonicals are predefined components that simulate sc…" at bounding box center [362, 195] width 313 height 62
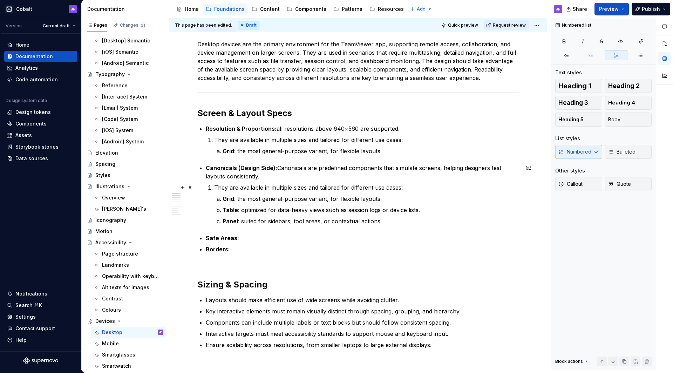
drag, startPoint x: 223, startPoint y: 185, endPoint x: 218, endPoint y: 185, distance: 4.9
click at [223, 185] on p "They are available in multiple sizes and tailored for different use cases:" at bounding box center [366, 187] width 305 height 8
drag, startPoint x: 218, startPoint y: 185, endPoint x: 238, endPoint y: 181, distance: 20.4
click at [218, 185] on p "They are available in multiple sizes and tailored for different use cases:" at bounding box center [366, 187] width 305 height 8
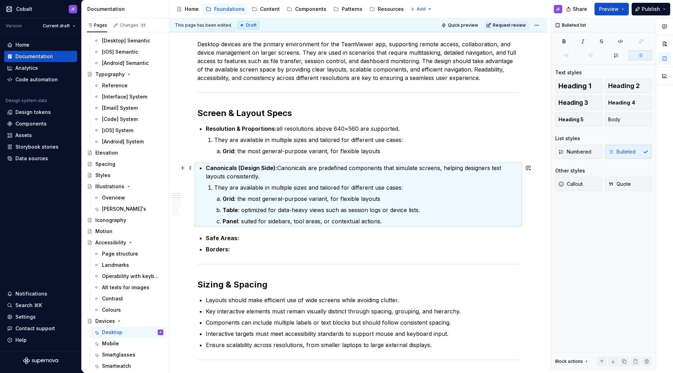
click at [265, 176] on p "Canonicals (Design Side): Canonicals are predefined components that simulate sc…" at bounding box center [362, 172] width 313 height 17
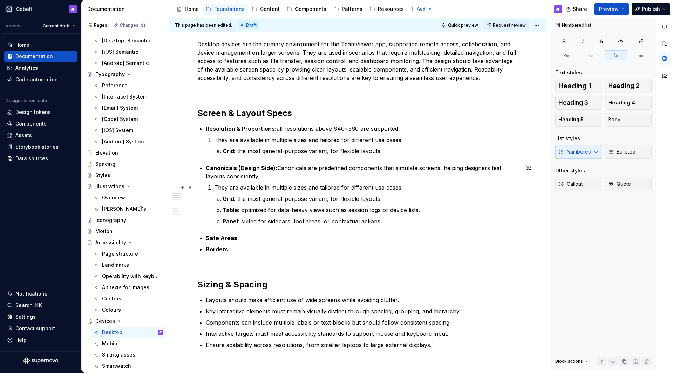
click at [240, 184] on p "They are available in multiple sizes and tailored for different use cases:" at bounding box center [366, 187] width 305 height 8
click at [227, 187] on p "They are available in multiple sizes and tailored for different use cases:" at bounding box center [366, 187] width 305 height 8
drag, startPoint x: 221, startPoint y: 197, endPoint x: 230, endPoint y: 197, distance: 8.4
click at [221, 197] on li "They are available in multiple sizes and tailored for different use cases: Grid…" at bounding box center [366, 204] width 305 height 42
click at [206, 170] on strong "Canonicals (Design Side):" at bounding box center [242, 167] width 72 height 7
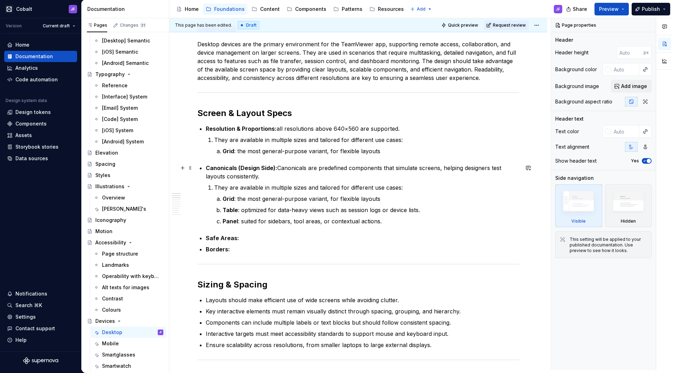
click at [229, 165] on strong "Canonicals (Design Side):" at bounding box center [242, 167] width 72 height 7
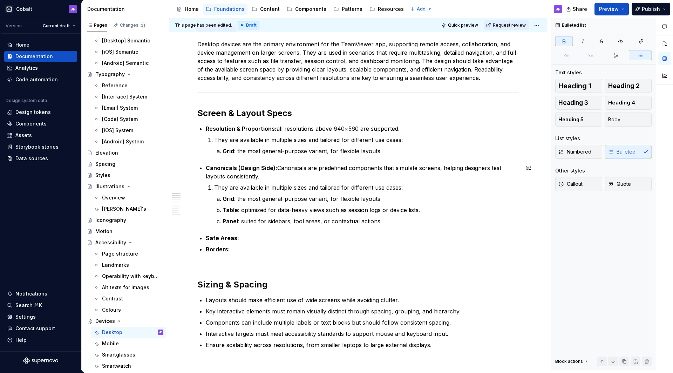
click at [224, 151] on strong "Grid" at bounding box center [229, 151] width 12 height 7
click at [386, 149] on p "Grid : the most general-purpose variant, for flexible layouts" at bounding box center [371, 151] width 297 height 8
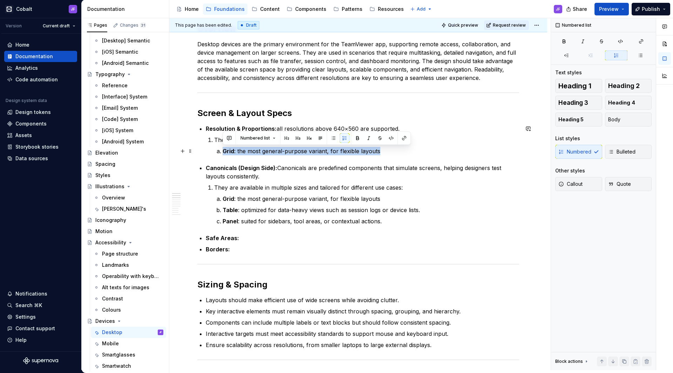
drag, startPoint x: 383, startPoint y: 152, endPoint x: 221, endPoint y: 149, distance: 162.4
click at [221, 149] on li "They are available in multiple sizes and tailored for different use cases: Grid…" at bounding box center [366, 146] width 305 height 20
click at [248, 147] on p "Grid : the most general-purpose variant, for flexible layouts" at bounding box center [371, 151] width 297 height 8
click at [246, 150] on p "Grid : the most general-purpose variant, for flexible layouts" at bounding box center [371, 151] width 297 height 8
drag, startPoint x: 386, startPoint y: 151, endPoint x: 223, endPoint y: 150, distance: 163.0
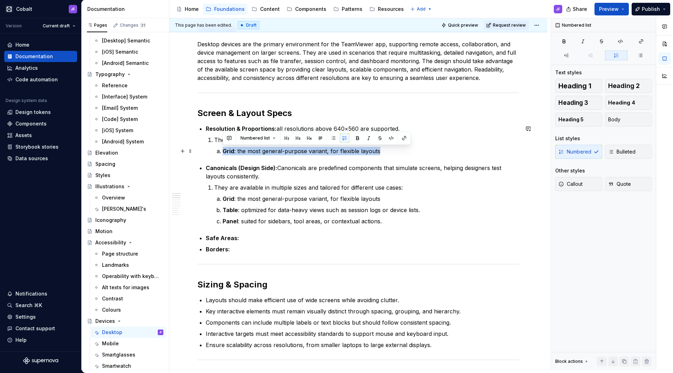
click at [223, 150] on p "Grid : the most general-purpose variant, for flexible layouts" at bounding box center [371, 151] width 297 height 8
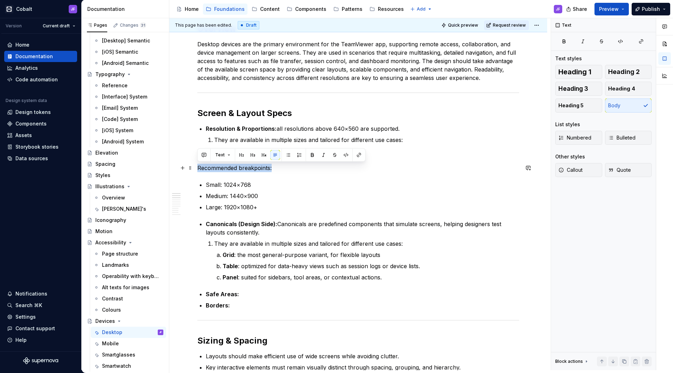
drag, startPoint x: 285, startPoint y: 168, endPoint x: 198, endPoint y: 168, distance: 86.9
click at [198, 168] on p "Recommended breakpoints:" at bounding box center [358, 168] width 322 height 8
click at [200, 168] on p "Recommended breakpoints:" at bounding box center [358, 168] width 322 height 8
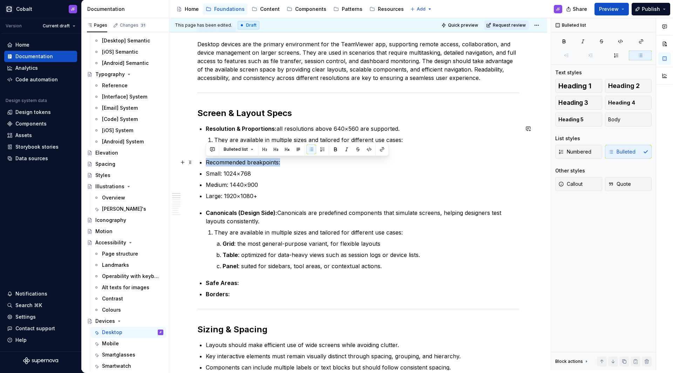
drag, startPoint x: 293, startPoint y: 159, endPoint x: 208, endPoint y: 162, distance: 85.2
copy p "Recommended breakpoints:"
click at [232, 157] on ul "Resolution & Proportions: all resolutions above 640×560 are supported. They are…" at bounding box center [362, 162] width 313 height 76
click at [232, 154] on p at bounding box center [371, 151] width 297 height 8
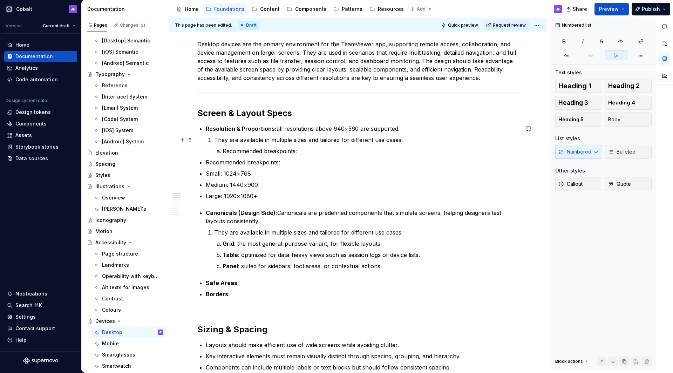
click at [214, 140] on p "They are available in multiple sizes and tailored for different use cases:" at bounding box center [366, 140] width 305 height 8
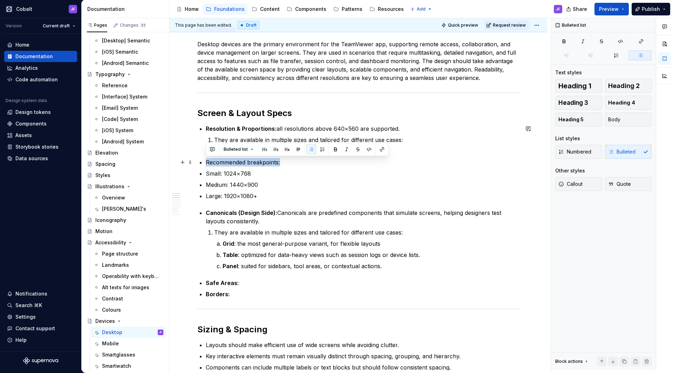
drag, startPoint x: 284, startPoint y: 162, endPoint x: 201, endPoint y: 162, distance: 82.7
click at [206, 162] on p "Recommended breakpoints:" at bounding box center [362, 162] width 313 height 8
copy p "Recommended breakpoints:"
click at [404, 131] on p "Resolution & Proportions: all resolutions above 640×560 are supported." at bounding box center [362, 128] width 313 height 8
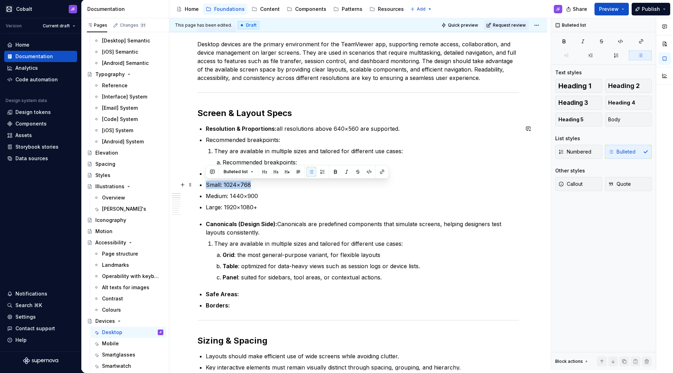
drag, startPoint x: 260, startPoint y: 185, endPoint x: 206, endPoint y: 183, distance: 53.7
click at [206, 183] on p "Small: 1024×768" at bounding box center [362, 185] width 313 height 8
copy p "Small: 1024×768"
click at [298, 155] on li "They are available in multiple sizes and tailored for different use cases: Reco…" at bounding box center [366, 157] width 305 height 20
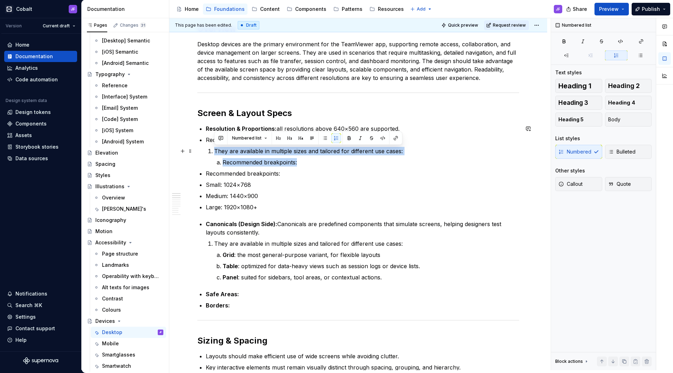
drag, startPoint x: 307, startPoint y: 161, endPoint x: 214, endPoint y: 151, distance: 93.7
click at [214, 151] on li "Recommended breakpoints: They are available in multiple sizes and tailored for …" at bounding box center [362, 151] width 313 height 31
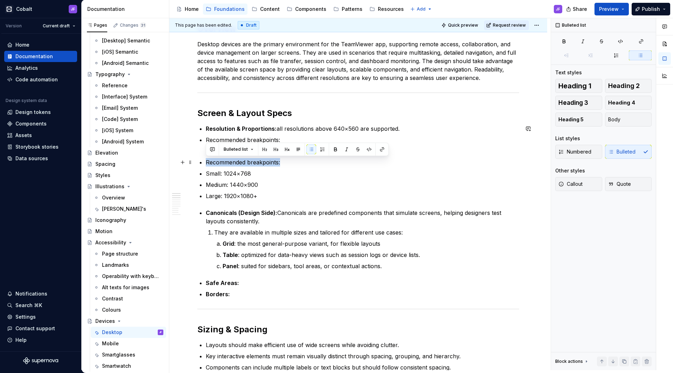
drag, startPoint x: 286, startPoint y: 164, endPoint x: 204, endPoint y: 163, distance: 81.7
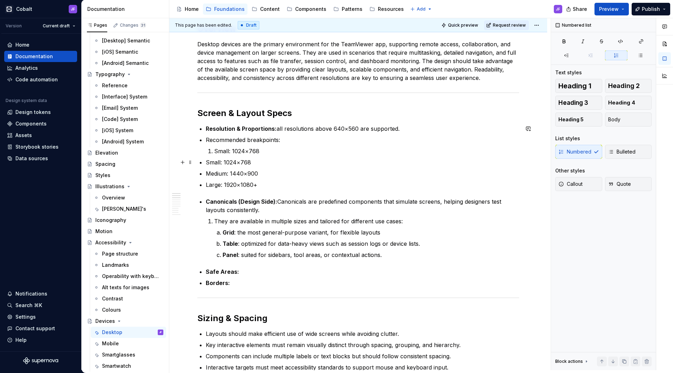
click at [206, 173] on p "Medium: 1440×900" at bounding box center [362, 173] width 313 height 8
click at [206, 184] on p "Large: 1920×1080+" at bounding box center [362, 185] width 313 height 8
click at [216, 222] on p "They are available in multiple sizes and tailored for different use cases:" at bounding box center [366, 221] width 305 height 8
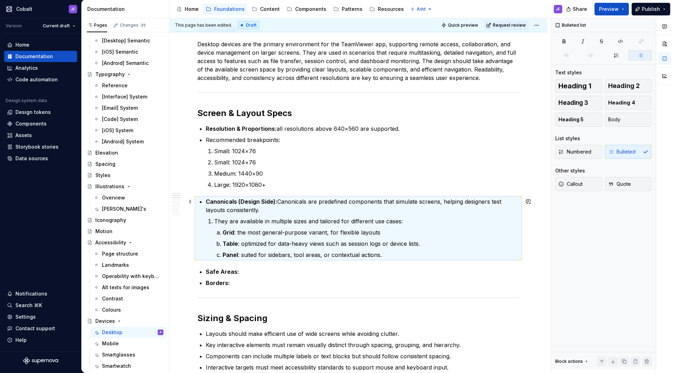
click at [241, 221] on p "They are available in multiple sizes and tailored for different use cases:" at bounding box center [366, 221] width 305 height 8
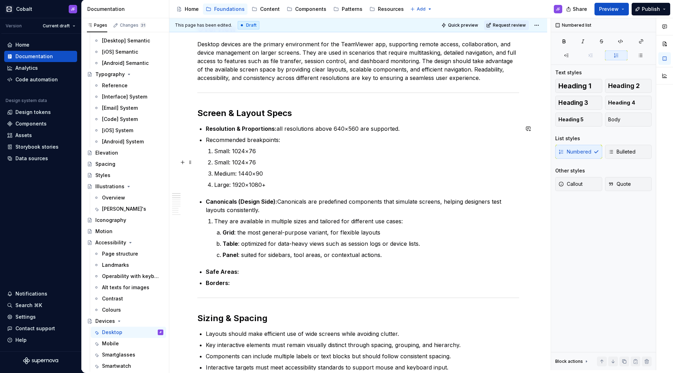
click at [213, 155] on li "Recommended breakpoints: Small: 1024×76 Small: 1024×76 Medium: 1440×90 Large: 1…" at bounding box center [362, 162] width 313 height 53
click at [213, 149] on li "Recommended breakpoints: Small: 1024×76 Small: 1024×76 Medium: 1440×90 Large: 1…" at bounding box center [362, 162] width 313 height 53
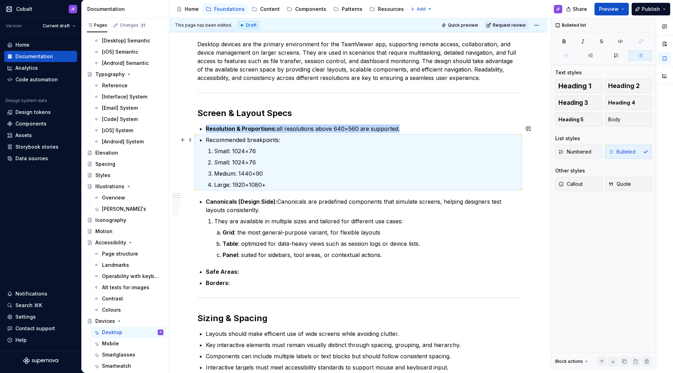
click at [289, 142] on p "Recommended breakpoints:" at bounding box center [362, 140] width 313 height 8
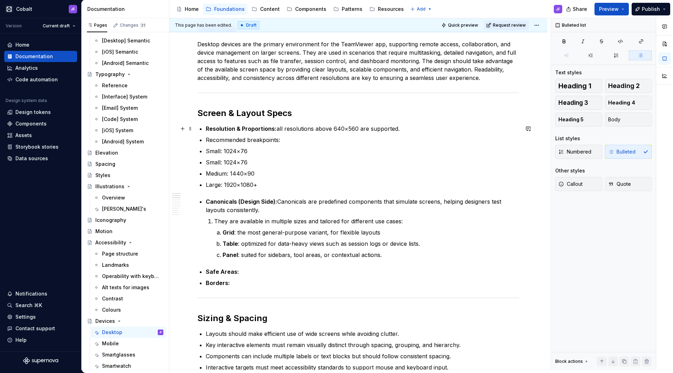
click at [206, 130] on strong "Resolution & Proportions:" at bounding box center [241, 128] width 71 height 7
click at [252, 150] on p "Small: 1024×76" at bounding box center [362, 151] width 313 height 8
click at [255, 162] on p "Small: 1024×76" at bounding box center [362, 162] width 313 height 8
click at [259, 174] on p "Medium: 1440×90" at bounding box center [362, 173] width 313 height 8
click at [267, 187] on p "Large: 1920×1080+" at bounding box center [362, 185] width 313 height 8
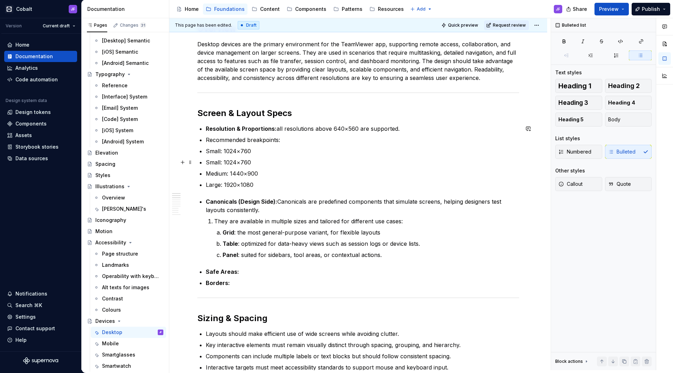
click at [206, 151] on p "Small: 1024×760" at bounding box center [362, 151] width 313 height 8
click at [213, 222] on li "Canonicals (Design Side): Canonicals are predefined components that simulate sc…" at bounding box center [362, 228] width 313 height 62
click at [222, 233] on li "They are available in multiple sizes and tailored for different use cases: Grid…" at bounding box center [366, 238] width 305 height 42
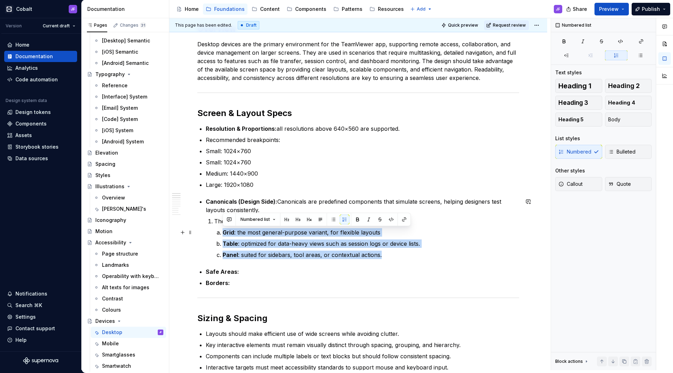
drag, startPoint x: 387, startPoint y: 256, endPoint x: 209, endPoint y: 232, distance: 179.4
click at [209, 232] on li "Canonicals (Design Side): Canonicals are predefined components that simulate sc…" at bounding box center [362, 228] width 313 height 62
copy ol "Grid : the most general-purpose variant, for flexible layouts Table : optimized…"
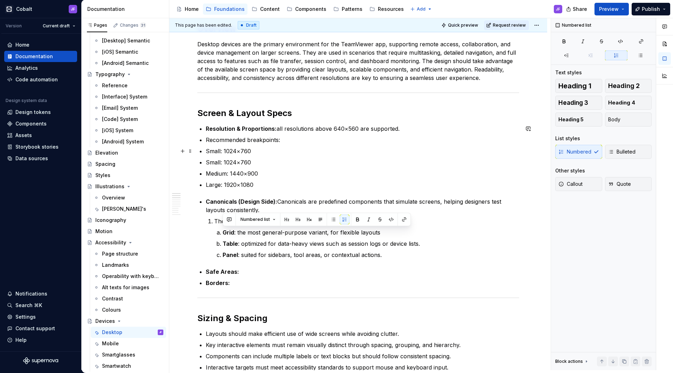
click at [273, 147] on p "Small: 1024×760" at bounding box center [362, 151] width 313 height 8
click at [290, 142] on p "Recommended breakpoints:" at bounding box center [362, 140] width 313 height 8
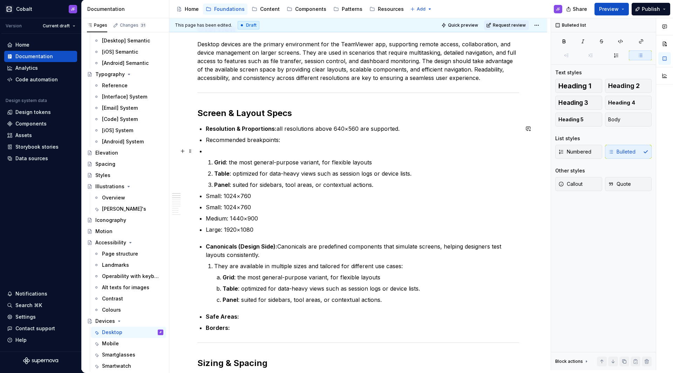
click at [226, 151] on p at bounding box center [362, 151] width 313 height 8
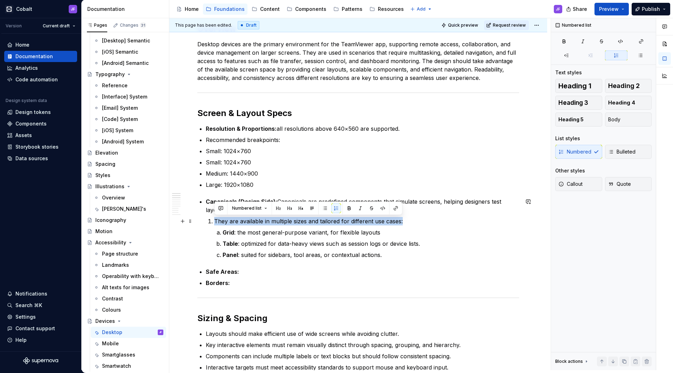
drag, startPoint x: 392, startPoint y: 222, endPoint x: 196, endPoint y: 222, distance: 195.6
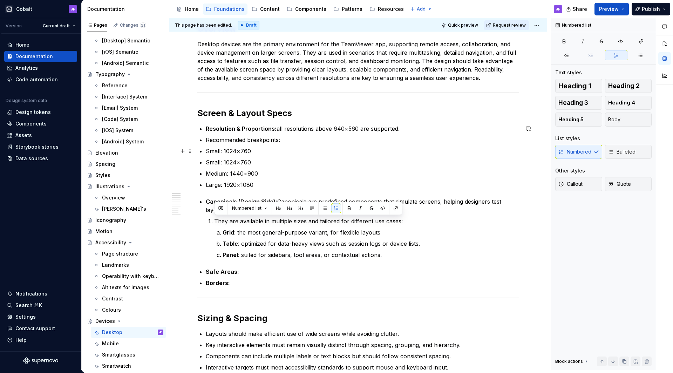
click at [286, 146] on ul "Resolution & Proportions: all resolutions above 640×560 are supported. Recommen…" at bounding box center [362, 156] width 313 height 65
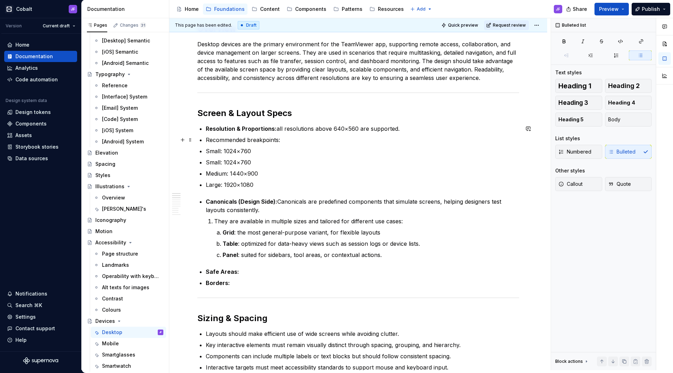
click at [289, 141] on p "Recommended breakpoints:" at bounding box center [362, 140] width 313 height 8
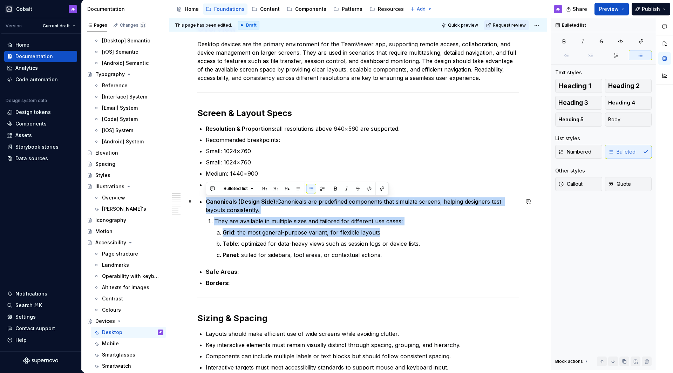
drag, startPoint x: 388, startPoint y: 233, endPoint x: 202, endPoint y: 202, distance: 189.1
click at [206, 202] on li "Canonicals (Design Side): Canonicals are predefined components that simulate sc…" at bounding box center [362, 228] width 313 height 62
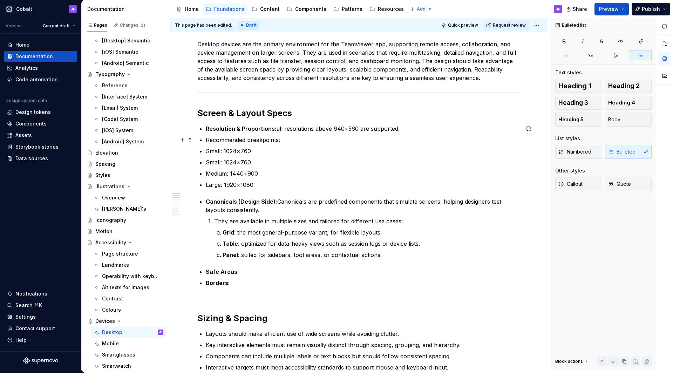
click at [285, 140] on p "Recommended breakpoints:" at bounding box center [362, 140] width 313 height 8
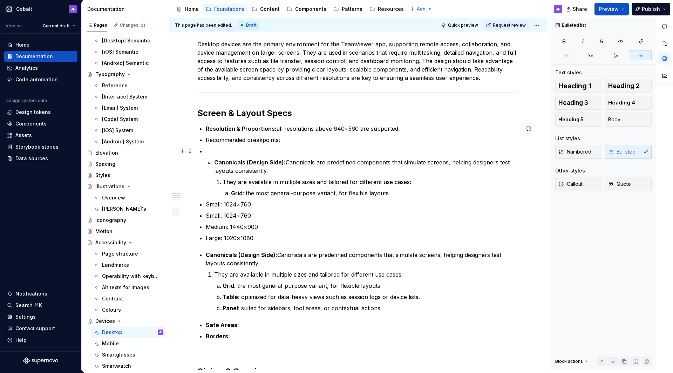
click at [227, 154] on p at bounding box center [362, 151] width 313 height 8
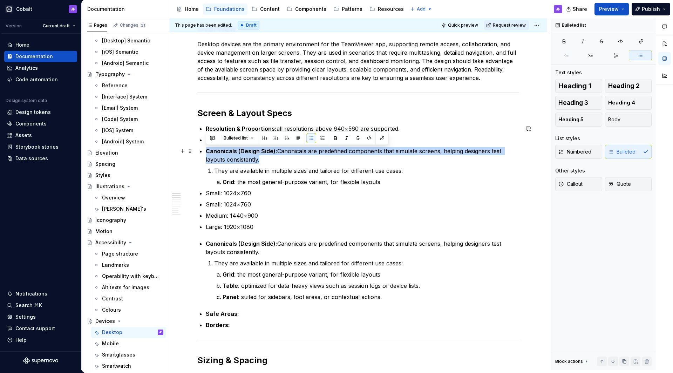
drag, startPoint x: 265, startPoint y: 160, endPoint x: 206, endPoint y: 151, distance: 59.2
click at [206, 151] on p "Canonicals (Design Side): Canonicals are predefined components that simulate sc…" at bounding box center [362, 155] width 313 height 17
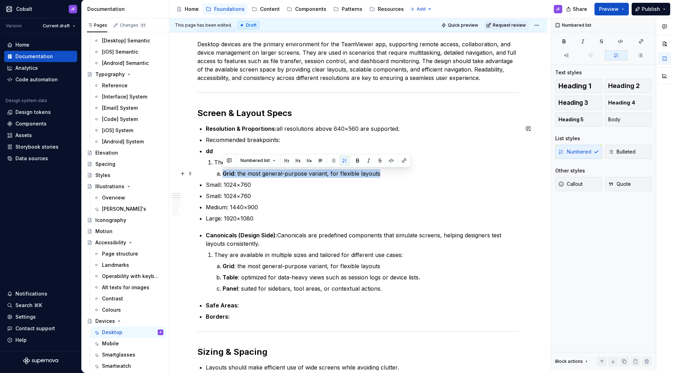
drag, startPoint x: 386, startPoint y: 172, endPoint x: 219, endPoint y: 174, distance: 166.2
click at [223, 174] on p "Grid : the most general-purpose variant, for flexible layouts" at bounding box center [371, 173] width 297 height 8
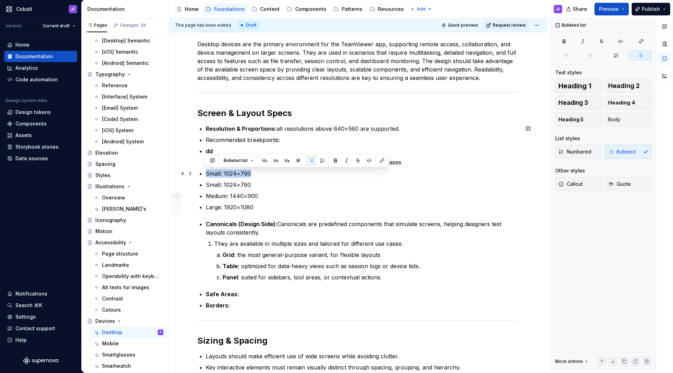
drag, startPoint x: 250, startPoint y: 176, endPoint x: 207, endPoint y: 176, distance: 43.1
click at [206, 176] on p "Small: 1024×760" at bounding box center [362, 173] width 313 height 8
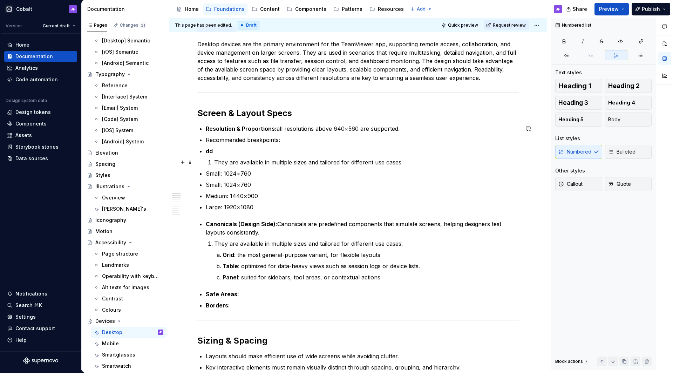
click at [407, 165] on p "They are available in multiple sizes and tailored for different use cases" at bounding box center [366, 162] width 305 height 8
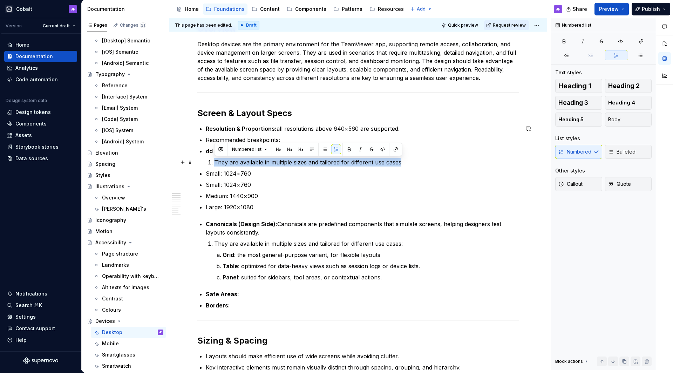
drag, startPoint x: 414, startPoint y: 162, endPoint x: 214, endPoint y: 162, distance: 199.5
click at [214, 162] on li "dd They are available in multiple sizes and tailored for different use cases" at bounding box center [362, 157] width 313 height 20
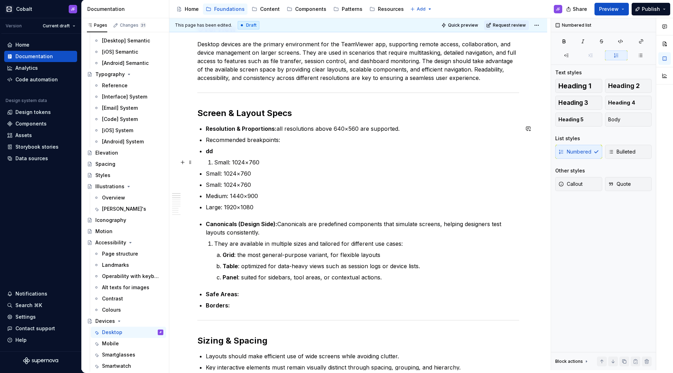
click at [260, 162] on p "Small: 1024×760" at bounding box center [366, 162] width 305 height 8
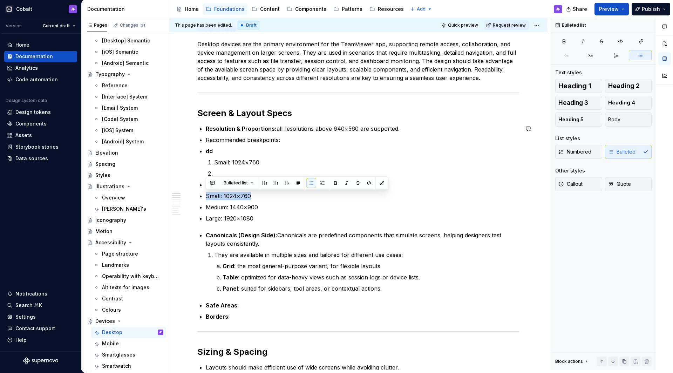
drag, startPoint x: 256, startPoint y: 198, endPoint x: 206, endPoint y: 197, distance: 49.8
click at [206, 197] on p "Small: 1024×760" at bounding box center [362, 196] width 313 height 8
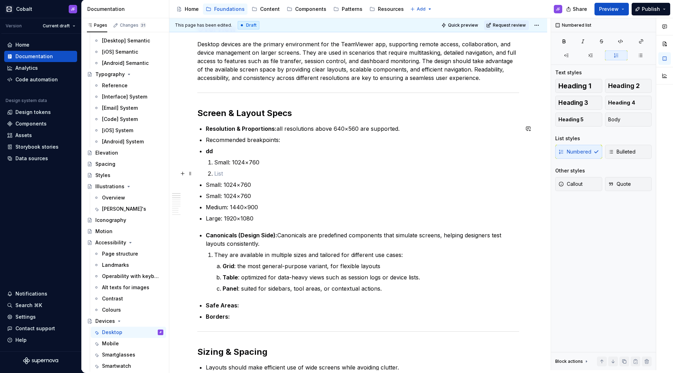
click at [217, 172] on p at bounding box center [366, 173] width 305 height 8
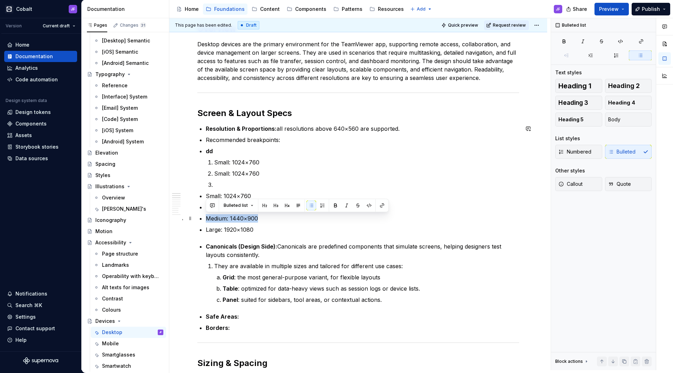
drag, startPoint x: 263, startPoint y: 219, endPoint x: 197, endPoint y: 217, distance: 65.9
click at [218, 184] on p at bounding box center [366, 185] width 305 height 8
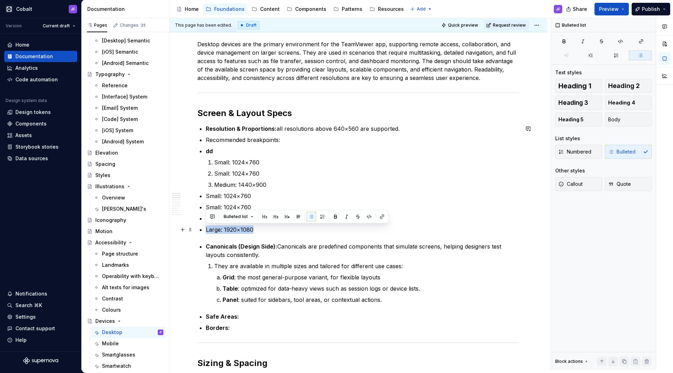
drag, startPoint x: 257, startPoint y: 233, endPoint x: 205, endPoint y: 230, distance: 51.3
click at [275, 185] on p "Medium: 1440×900" at bounding box center [366, 185] width 305 height 8
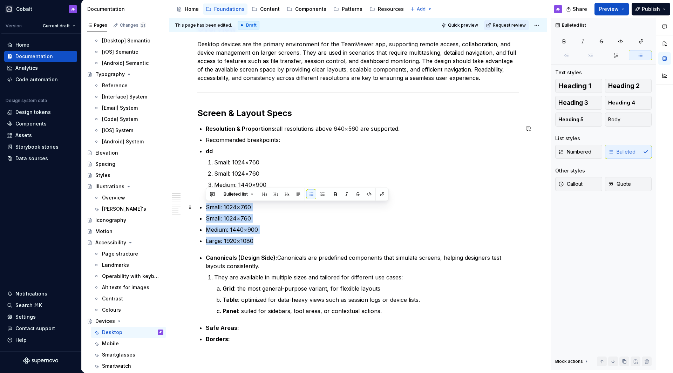
drag, startPoint x: 259, startPoint y: 240, endPoint x: 205, endPoint y: 207, distance: 63.1
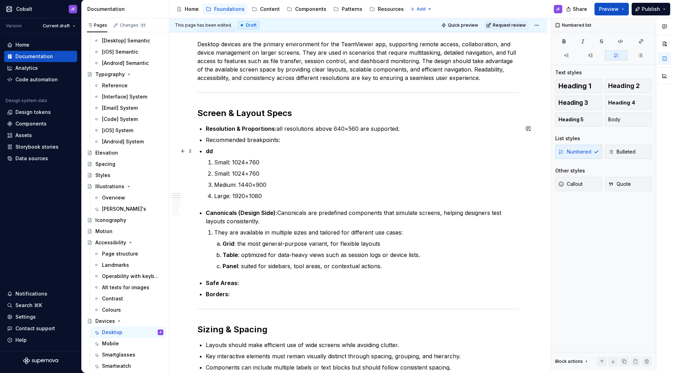
click at [222, 151] on p "dd" at bounding box center [362, 151] width 313 height 8
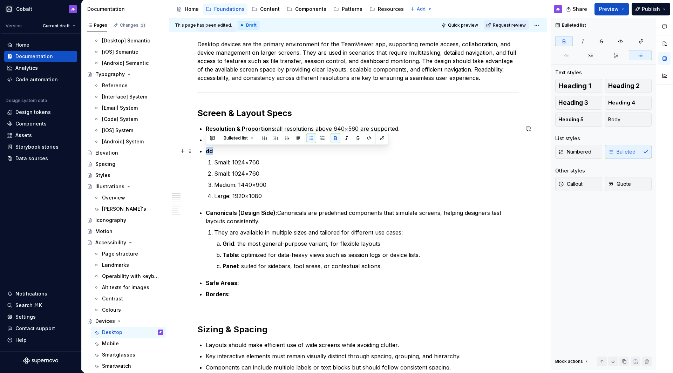
drag, startPoint x: 223, startPoint y: 152, endPoint x: 207, endPoint y: 151, distance: 15.8
click at [207, 151] on p "dd" at bounding box center [362, 151] width 313 height 8
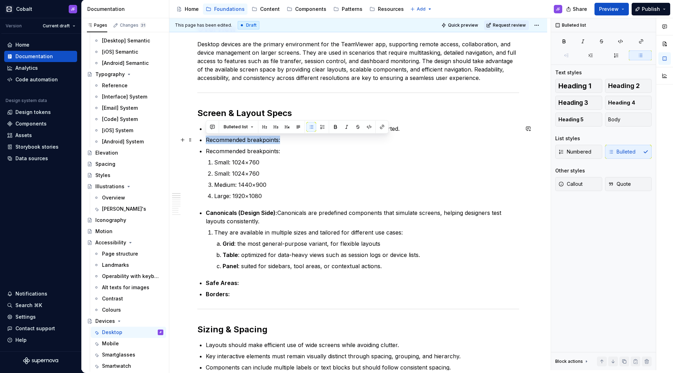
drag, startPoint x: 271, startPoint y: 140, endPoint x: 204, endPoint y: 141, distance: 67.0
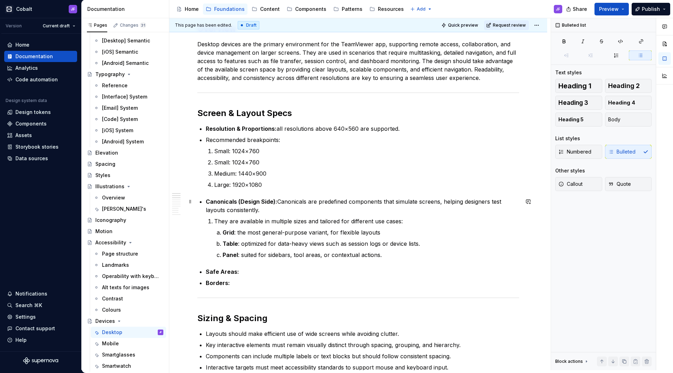
click at [338, 206] on p "Canonicals (Design Side): Canonicals are predefined components that simulate sc…" at bounding box center [362, 205] width 313 height 17
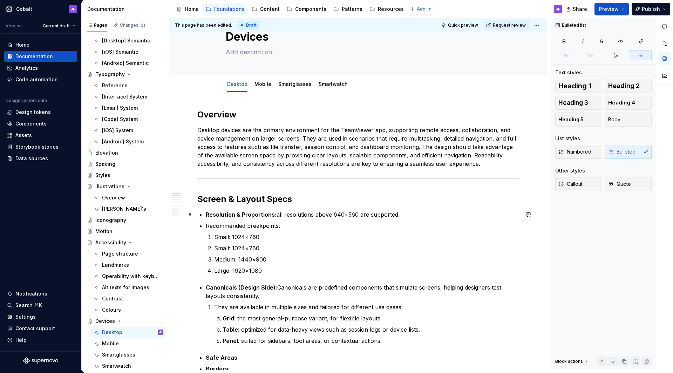
scroll to position [26, 0]
click at [262, 237] on p "Small: 1024×760" at bounding box center [366, 237] width 305 height 8
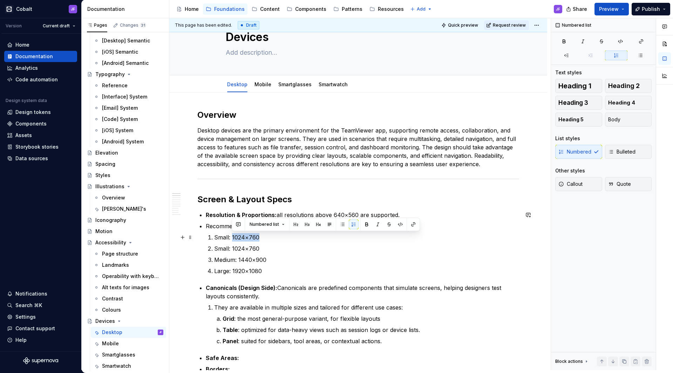
drag, startPoint x: 261, startPoint y: 237, endPoint x: 231, endPoint y: 236, distance: 29.8
click at [231, 236] on p "Small: 1024×760" at bounding box center [366, 237] width 305 height 8
click at [214, 238] on p "Small: 640×560" at bounding box center [366, 237] width 305 height 8
click at [269, 237] on p "xSmall: 640×560" at bounding box center [366, 237] width 305 height 8
click at [264, 245] on p "Small: 1024×760" at bounding box center [366, 248] width 305 height 8
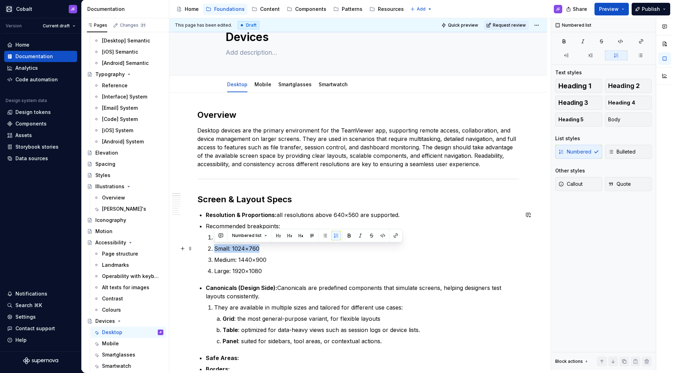
drag, startPoint x: 264, startPoint y: 248, endPoint x: 214, endPoint y: 247, distance: 50.5
click at [214, 247] on li "Recommended breakpoints: xSmall: 640×560 Small: 1024×760 Medium: 1440×900 Large…" at bounding box center [362, 248] width 313 height 53
click at [259, 251] on p "Small: 1024×760" at bounding box center [366, 248] width 305 height 8
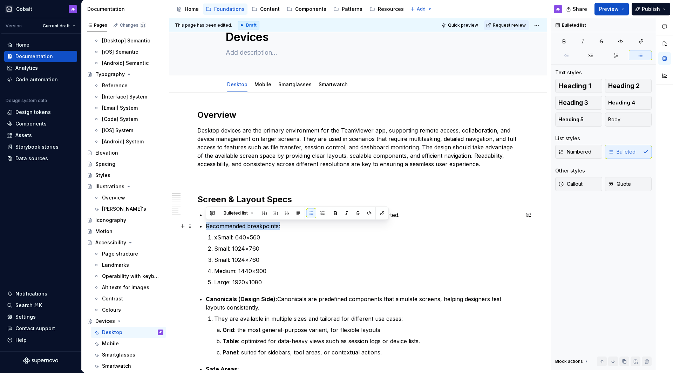
drag, startPoint x: 298, startPoint y: 227, endPoint x: 205, endPoint y: 226, distance: 92.2
click at [287, 237] on p "xSmall: 640×560" at bounding box center [366, 237] width 305 height 8
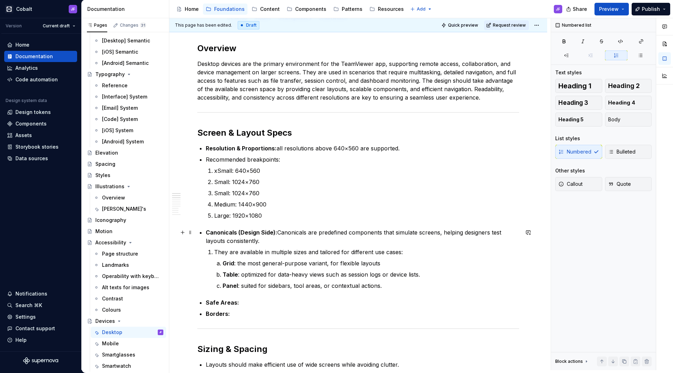
scroll to position [110, 0]
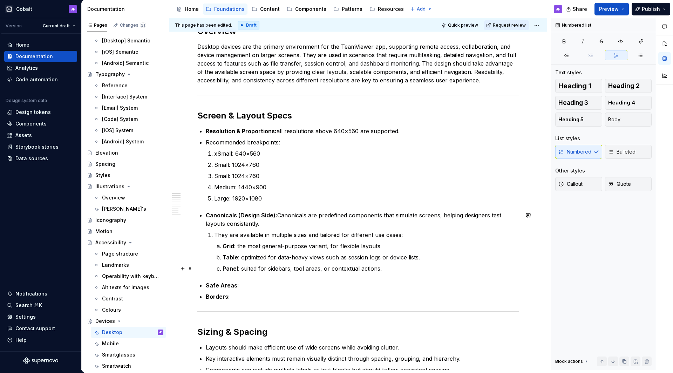
click at [388, 269] on p "Panel : suited for sidebars, tool areas, or contextual actions." at bounding box center [371, 268] width 297 height 8
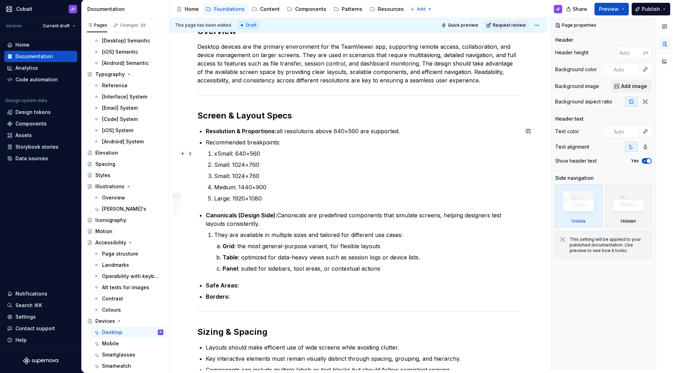
click at [214, 151] on p "xSmall: 640×560" at bounding box center [366, 153] width 305 height 8
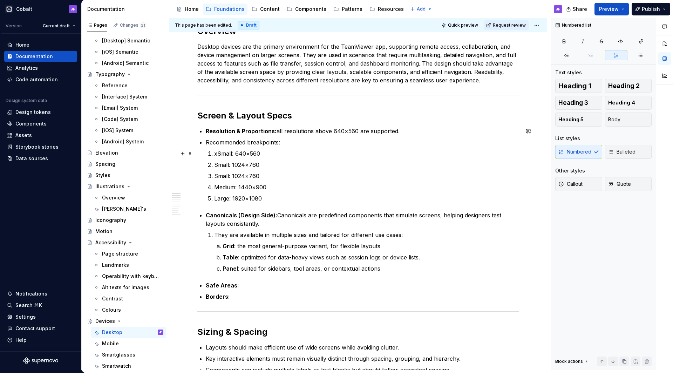
click at [222, 156] on p "xSmall: 640×560" at bounding box center [366, 153] width 305 height 8
click at [258, 155] on p "xSmall: 640×560" at bounding box center [366, 153] width 305 height 8
click at [384, 271] on p "Panel : suited for sidebars, tool areas, or contextual actions" at bounding box center [371, 268] width 297 height 8
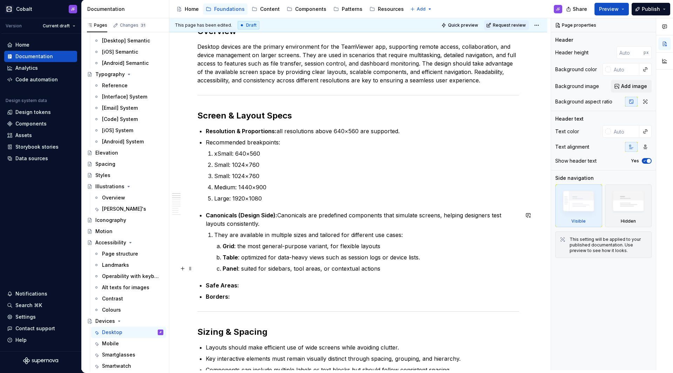
click at [385, 267] on p "Panel : suited for sidebars, tool areas, or contextual actions" at bounding box center [371, 268] width 297 height 8
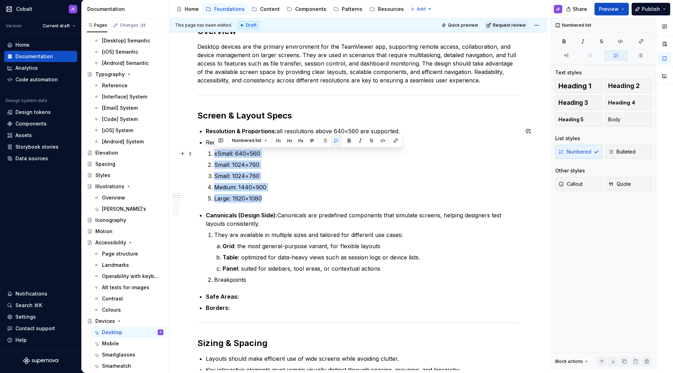
drag, startPoint x: 272, startPoint y: 199, endPoint x: 207, endPoint y: 156, distance: 78.1
click at [214, 153] on ol "xSmall: 640×560 Small: 1024×760 Small: 1024×760 Medium: 1440×900 Large: 1920×10…" at bounding box center [366, 175] width 305 height 53
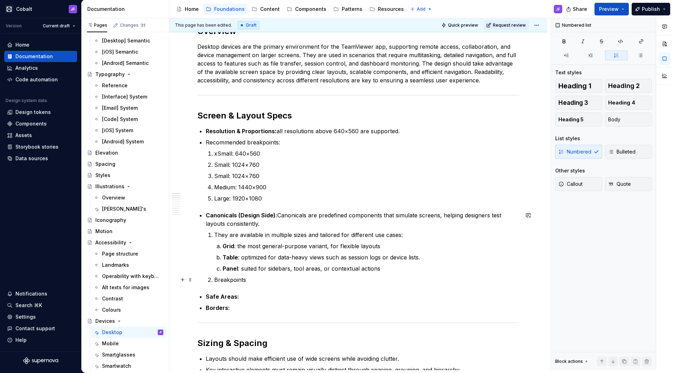
click at [254, 279] on p "Breakpoints" at bounding box center [366, 280] width 305 height 8
click at [371, 273] on ol "They are available in multiple sizes and tailored for different use cases: Grid…" at bounding box center [366, 257] width 305 height 53
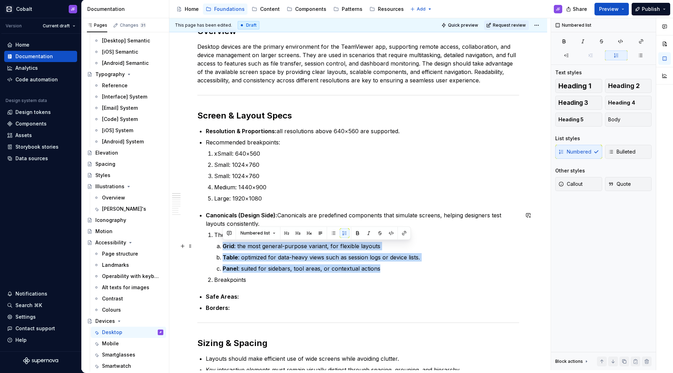
drag, startPoint x: 388, startPoint y: 270, endPoint x: 217, endPoint y: 243, distance: 173.1
click at [223, 243] on ol "Grid : the most general-purpose variant, for flexible layouts Table : optimized…" at bounding box center [371, 257] width 297 height 31
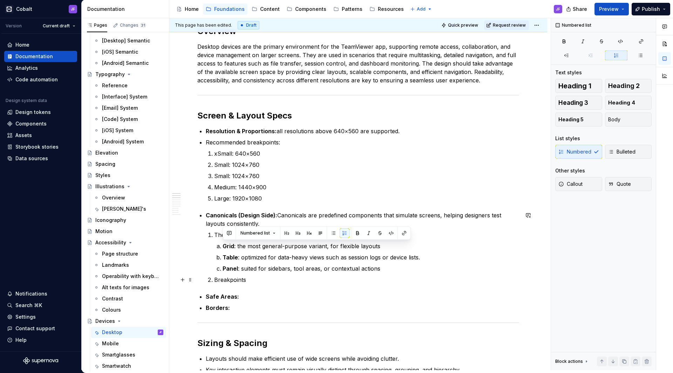
click at [255, 276] on p "Breakpoints" at bounding box center [366, 280] width 305 height 8
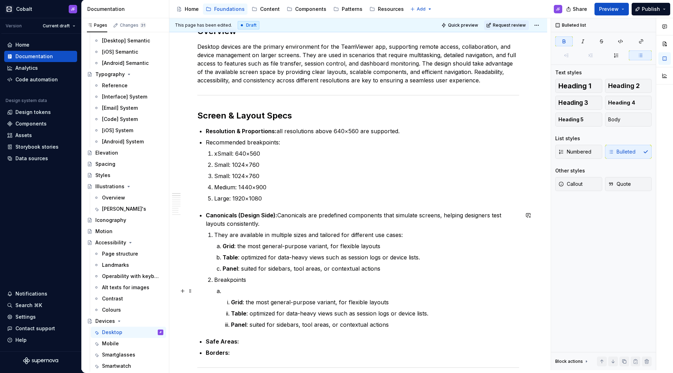
click at [248, 291] on p at bounding box center [371, 291] width 297 height 8
drag, startPoint x: 272, startPoint y: 156, endPoint x: 255, endPoint y: 154, distance: 17.3
click at [255, 154] on p "xSmall: 640×560" at bounding box center [366, 153] width 305 height 8
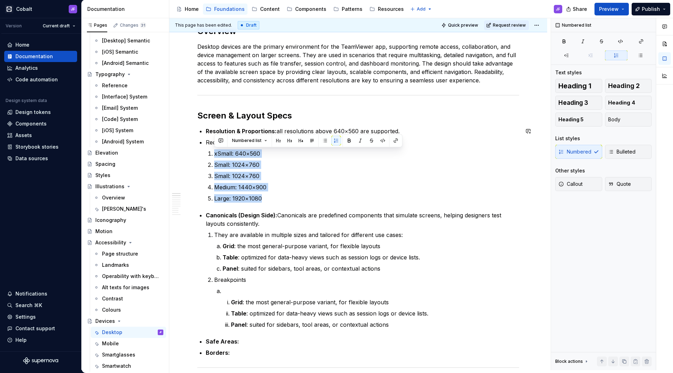
drag, startPoint x: 263, startPoint y: 199, endPoint x: 206, endPoint y: 154, distance: 72.4
click at [214, 154] on ol "xSmall: 640×560 Small: 1024×760 Small: 1024×760 Medium: 1440×900 Large: 1920×10…" at bounding box center [366, 175] width 305 height 53
click at [235, 290] on p at bounding box center [371, 291] width 297 height 8
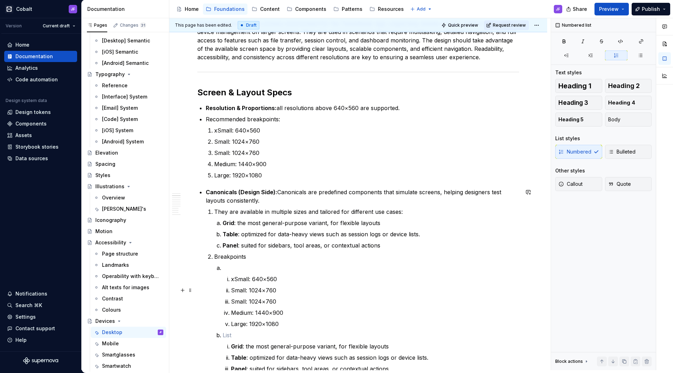
scroll to position [133, 0]
click at [230, 282] on li "xSmall: 640×560 Small: 1024×760 Small: 1024×760 Medium: 1440×900 Large: 1920×10…" at bounding box center [371, 296] width 297 height 65
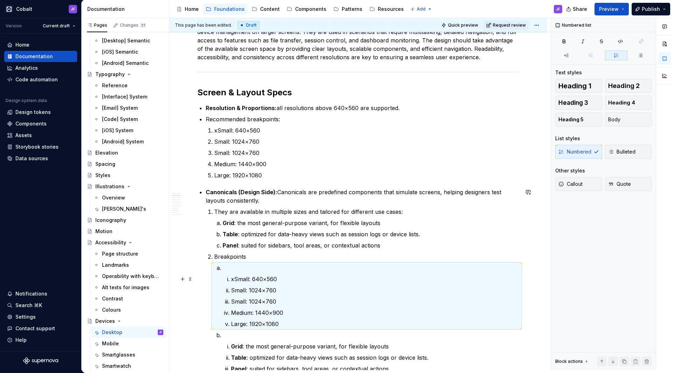
click at [229, 277] on li "xSmall: 640×560 Small: 1024×760 Small: 1024×760 Medium: 1440×900 Large: 1920×10…" at bounding box center [371, 296] width 297 height 65
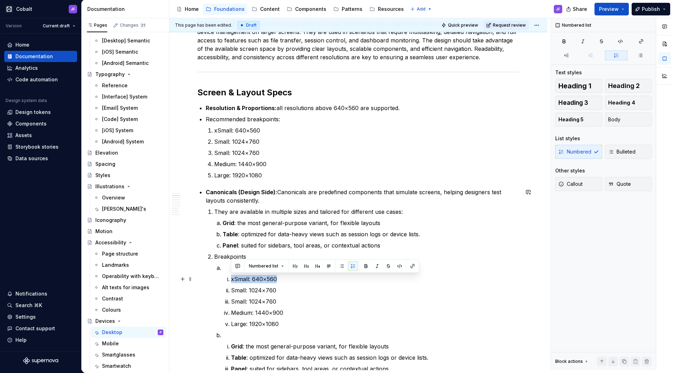
drag, startPoint x: 285, startPoint y: 279, endPoint x: 231, endPoint y: 278, distance: 54.0
click at [231, 278] on p "xSmall: 640×560" at bounding box center [375, 279] width 288 height 8
click at [227, 268] on p at bounding box center [371, 268] width 297 height 8
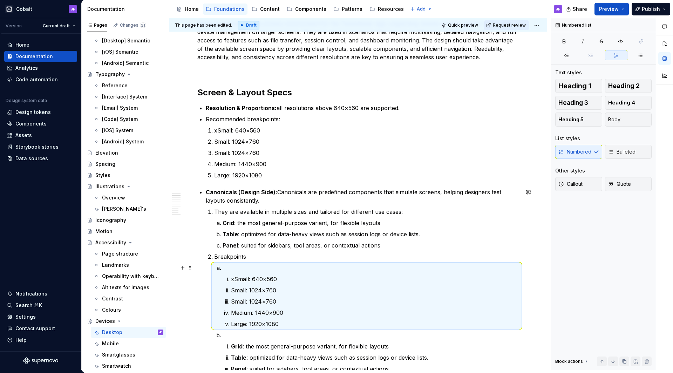
click at [226, 268] on p at bounding box center [371, 268] width 297 height 8
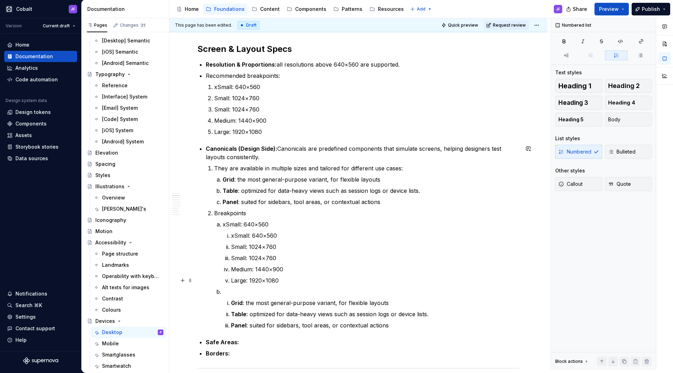
scroll to position [176, 0]
drag, startPoint x: 282, startPoint y: 235, endPoint x: 228, endPoint y: 232, distance: 54.0
click at [231, 232] on p "xSmall: 640×560" at bounding box center [375, 236] width 288 height 8
click at [275, 225] on p "xSmall: 640×560" at bounding box center [371, 225] width 297 height 8
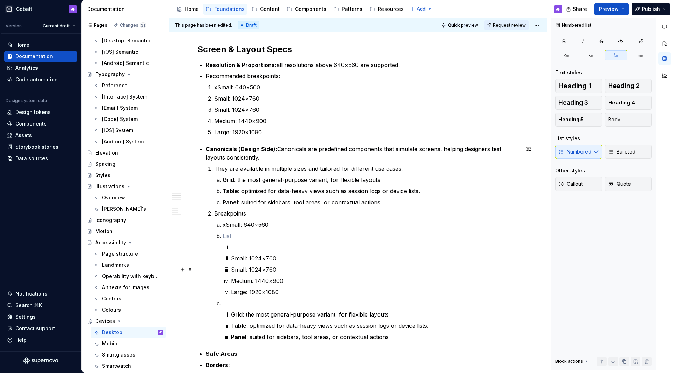
click at [258, 260] on p "Small: 1024×760" at bounding box center [375, 258] width 288 height 8
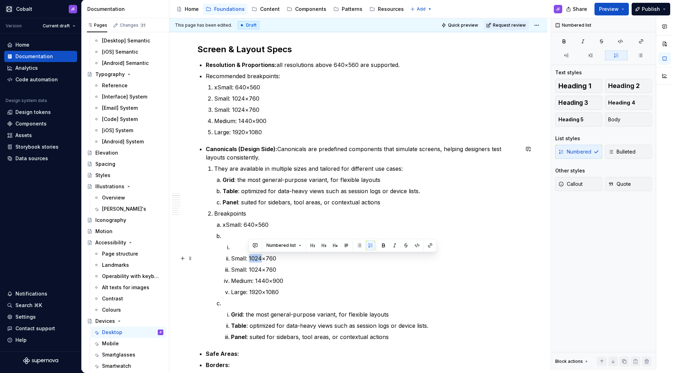
click at [258, 260] on p "Small: 1024×760" at bounding box center [375, 258] width 288 height 8
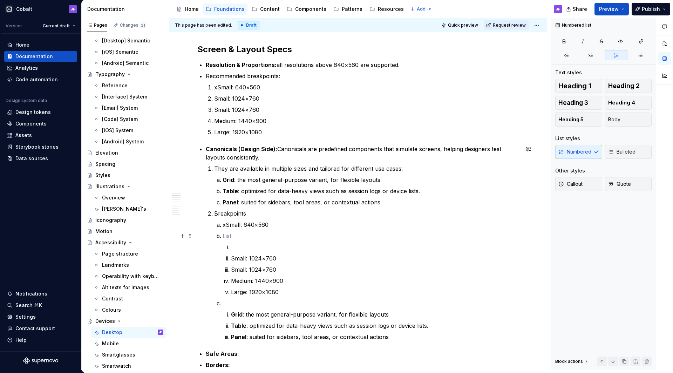
click at [234, 235] on p at bounding box center [371, 236] width 297 height 8
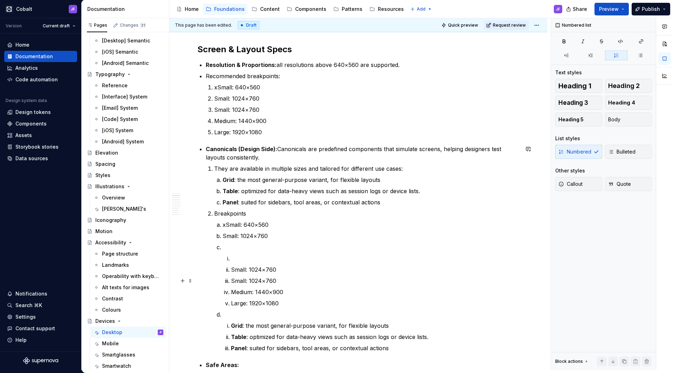
click at [250, 280] on p "Small: 1024×760" at bounding box center [375, 281] width 288 height 8
click at [234, 249] on p at bounding box center [371, 247] width 297 height 8
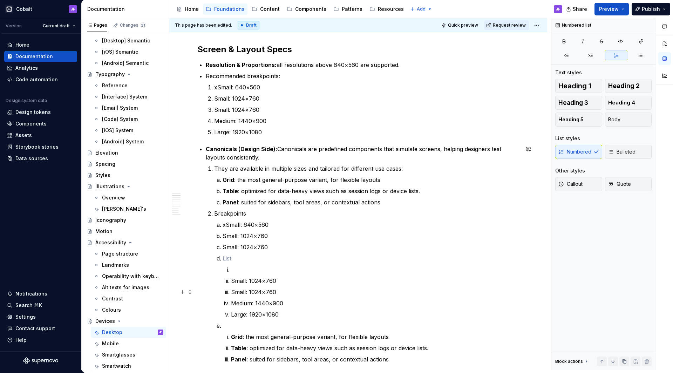
click at [248, 308] on ol "Small: 1024×760 Small: 1024×760 Medium: 1440×900 Large: 1920×1080" at bounding box center [375, 291] width 288 height 53
click at [247, 308] on ol "Small: 1024×760 Small: 1024×760 Medium: 1440×900 Large: 1920×1080" at bounding box center [375, 291] width 288 height 53
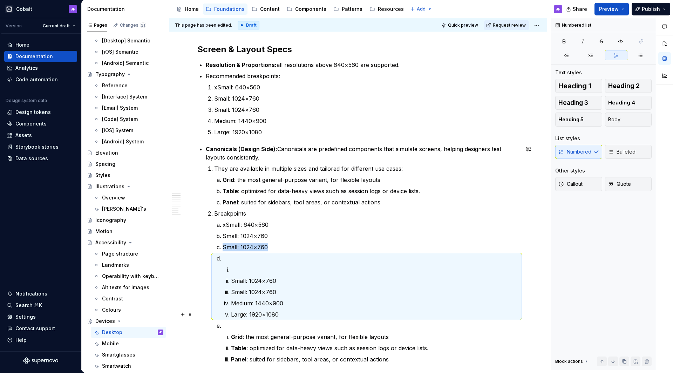
click at [247, 308] on ol "Small: 1024×760 Small: 1024×760 Medium: 1440×900 Large: 1920×1080" at bounding box center [375, 291] width 288 height 53
click at [248, 304] on p "Medium: 1440×900" at bounding box center [375, 303] width 288 height 8
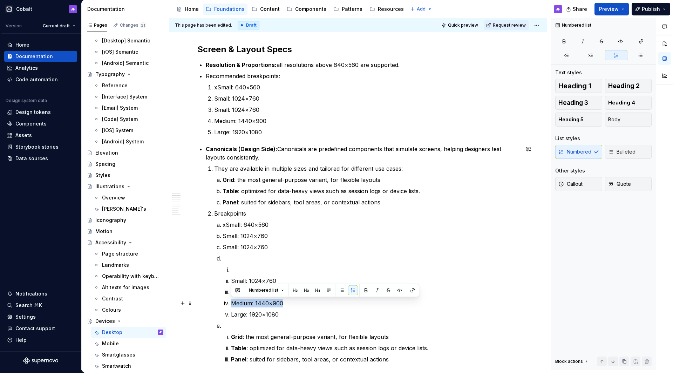
click at [248, 304] on p "Medium: 1440×900" at bounding box center [375, 303] width 288 height 8
click at [275, 245] on p "Small: 1024×760" at bounding box center [371, 247] width 297 height 8
click at [263, 253] on ol "xSmall: 640×560 Small: 1024×760 Small: 1024×760 Small: 1024×760 Small: 1024×760…" at bounding box center [371, 292] width 297 height 143
click at [255, 314] on p "Large: 1920×1080" at bounding box center [375, 314] width 288 height 8
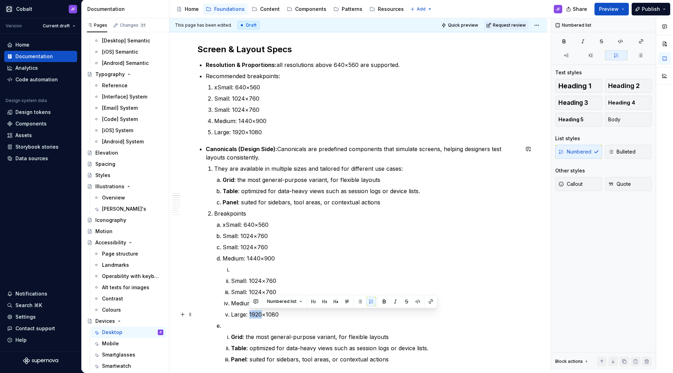
click at [255, 314] on p "Large: 1920×1080" at bounding box center [375, 314] width 288 height 8
click at [278, 261] on p "Medium: 1440×900" at bounding box center [371, 258] width 297 height 8
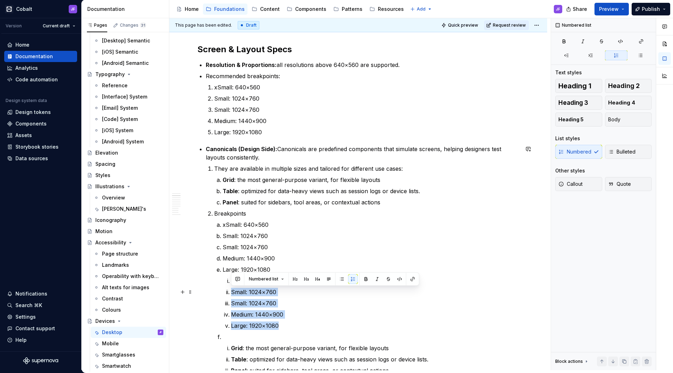
drag, startPoint x: 284, startPoint y: 326, endPoint x: 217, endPoint y: 291, distance: 75.9
click at [217, 291] on li "Breakpoints xSmall: 640×560 Small: 1024×760 Small: 1024×760 Medium: 1440×900 La…" at bounding box center [366, 291] width 305 height 165
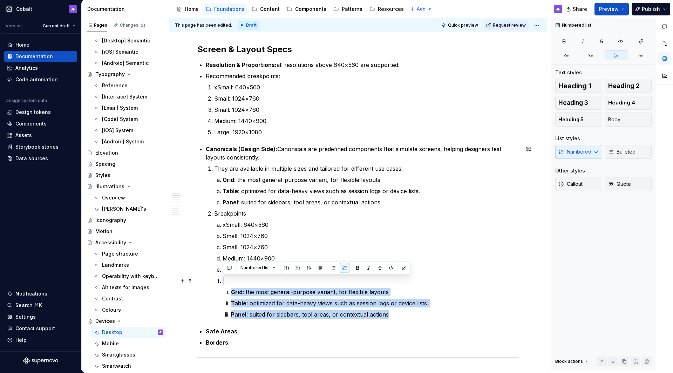
drag, startPoint x: 388, startPoint y: 313, endPoint x: 216, endPoint y: 279, distance: 175.9
click at [223, 279] on li "Grid : the most general-purpose variant, for flexible layouts Table : optimized…" at bounding box center [371, 298] width 297 height 42
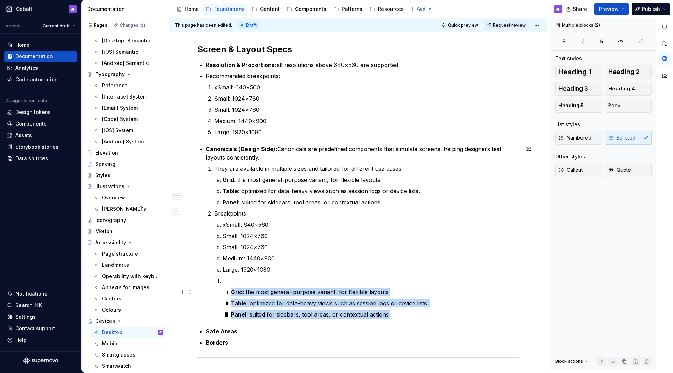
drag, startPoint x: 389, startPoint y: 317, endPoint x: 228, endPoint y: 291, distance: 163.4
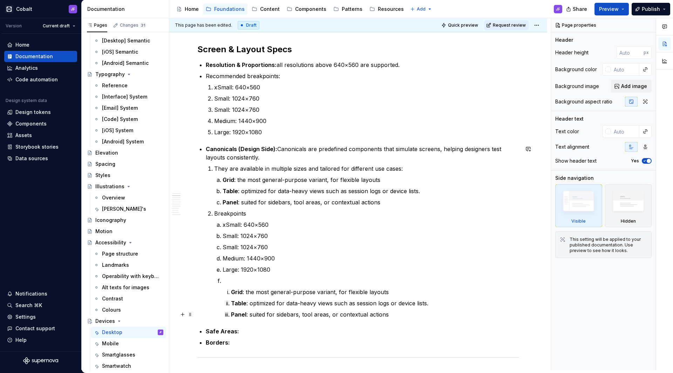
click at [231, 314] on p "Panel : suited for sidebars, tool areas, or contextual actions" at bounding box center [375, 314] width 288 height 8
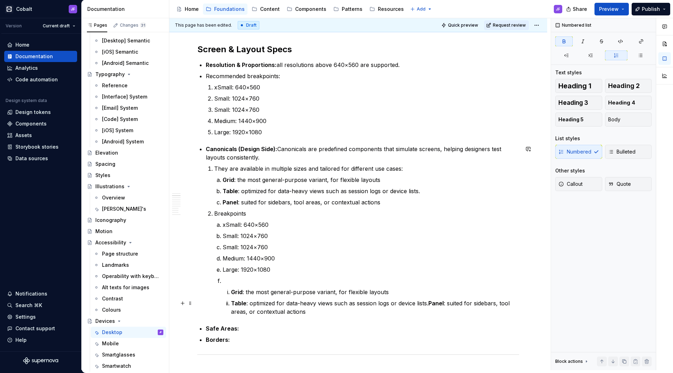
click at [233, 305] on strong "Table" at bounding box center [238, 303] width 15 height 7
click at [230, 304] on li "Grid : the most general-purpose variant, for flexible layouts Table : optimized…" at bounding box center [371, 296] width 297 height 39
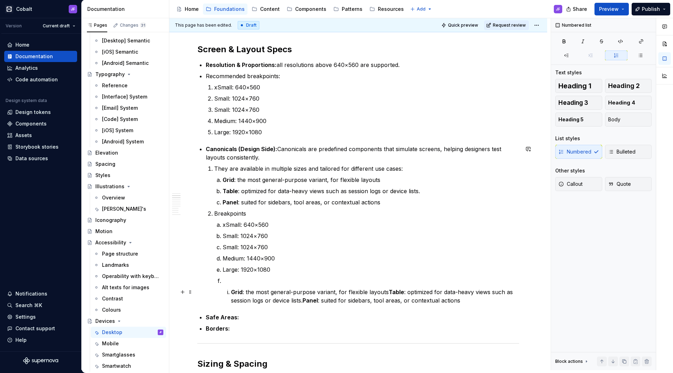
click at [231, 292] on li "Grid : the most general-purpose variant, for flexible layouts Table : optimized…" at bounding box center [371, 291] width 297 height 28
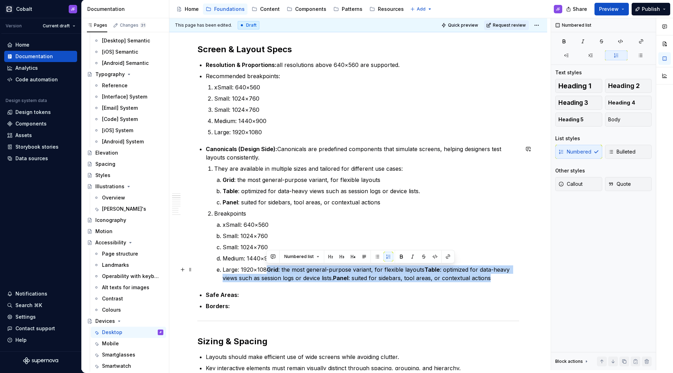
drag, startPoint x: 466, startPoint y: 276, endPoint x: 267, endPoint y: 268, distance: 198.9
click at [267, 268] on p "Large: 1920×108 Grid : the most general-purpose variant, for flexible layouts T…" at bounding box center [371, 273] width 297 height 17
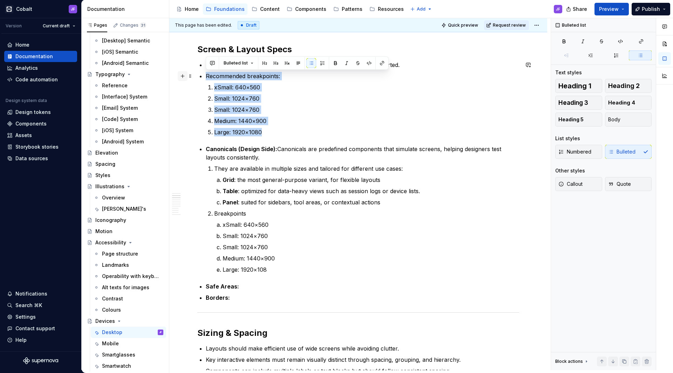
drag, startPoint x: 268, startPoint y: 130, endPoint x: 184, endPoint y: 72, distance: 102.0
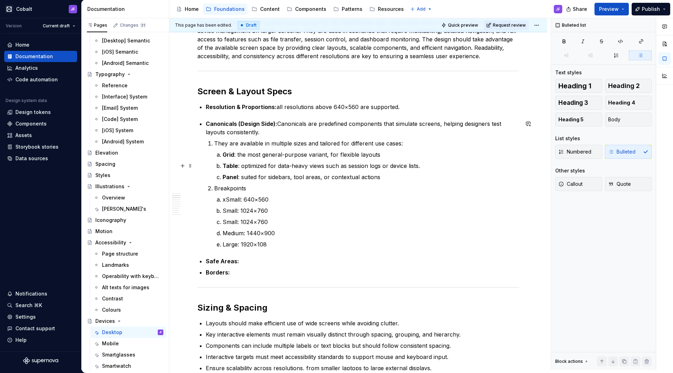
scroll to position [133, 0]
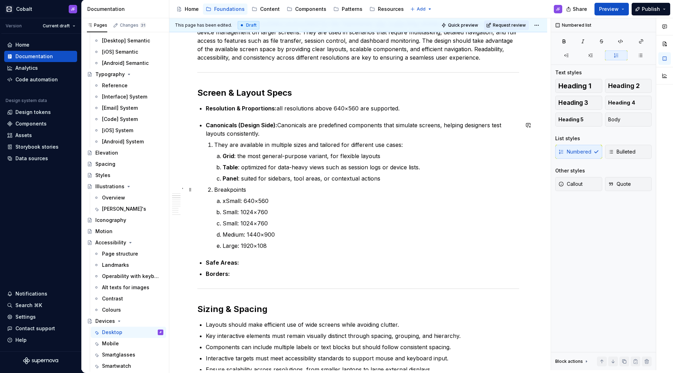
click at [255, 183] on ol "They are available in multiple sizes and tailored for different use cases: Grid…" at bounding box center [366, 195] width 305 height 109
click at [255, 188] on p "Breakpoints" at bounding box center [366, 189] width 305 height 8
click at [271, 211] on p "Small: 1024×760" at bounding box center [371, 212] width 297 height 8
click at [250, 209] on p "Small: 1024×760" at bounding box center [371, 212] width 297 height 8
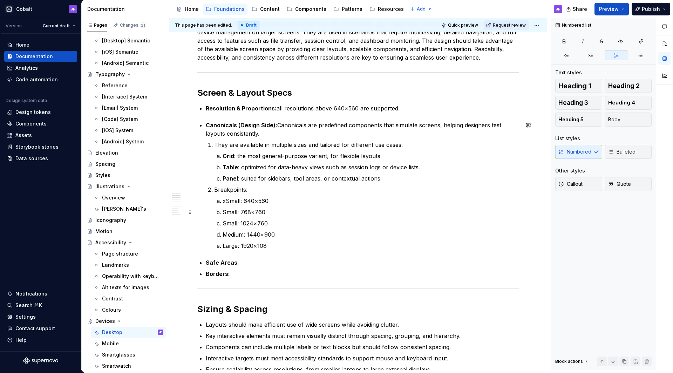
click at [261, 212] on p "Small: 768×760" at bounding box center [371, 212] width 297 height 8
click at [265, 224] on p "Small: 1024×760" at bounding box center [371, 223] width 297 height 8
click at [231, 224] on p "Small: 1024×768" at bounding box center [371, 223] width 297 height 8
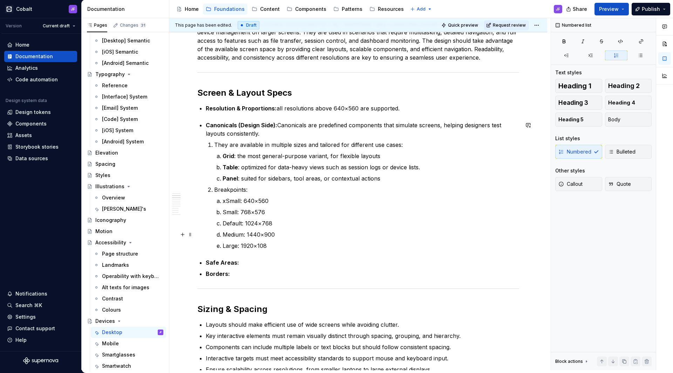
click at [259, 235] on p "Medium: 1440×900" at bounding box center [371, 234] width 297 height 8
click at [274, 245] on p "Large: 1920×108" at bounding box center [371, 246] width 297 height 8
click at [234, 272] on p "Borders:" at bounding box center [362, 274] width 313 height 8
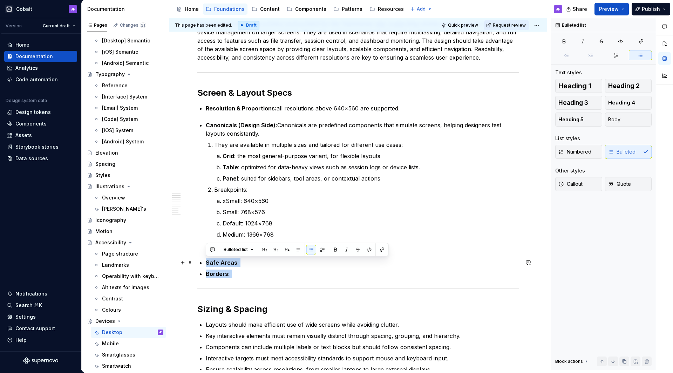
drag, startPoint x: 246, startPoint y: 273, endPoint x: 194, endPoint y: 265, distance: 52.5
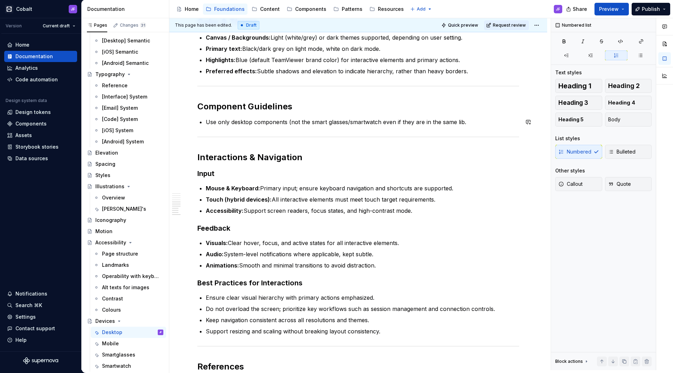
scroll to position [538, 0]
type textarea "*"
